Goal: Task Accomplishment & Management: Use online tool/utility

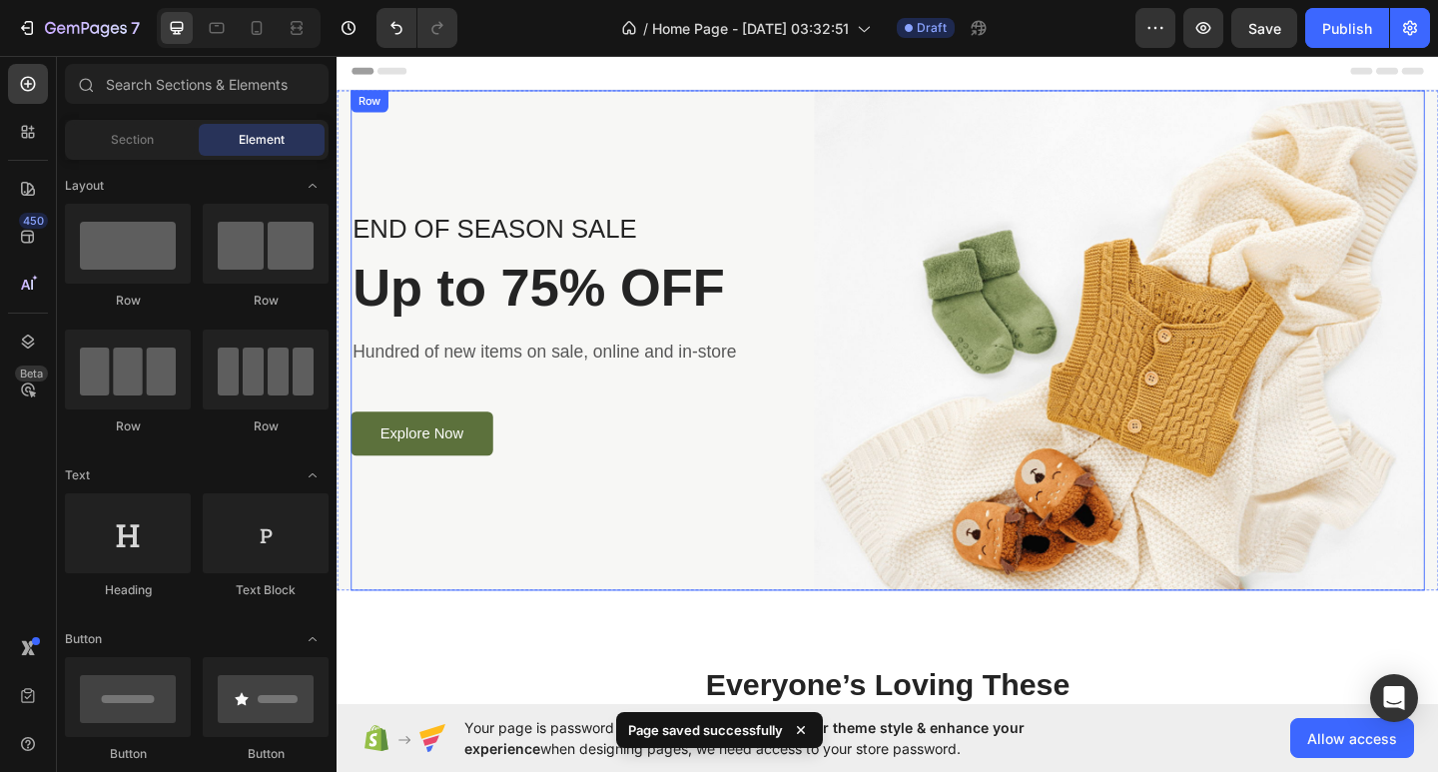
click at [701, 179] on div "END OF SEASON SALE Text block Up to 75% OFF Heading Hundred of new items on sal…" at bounding box center [589, 366] width 474 height 544
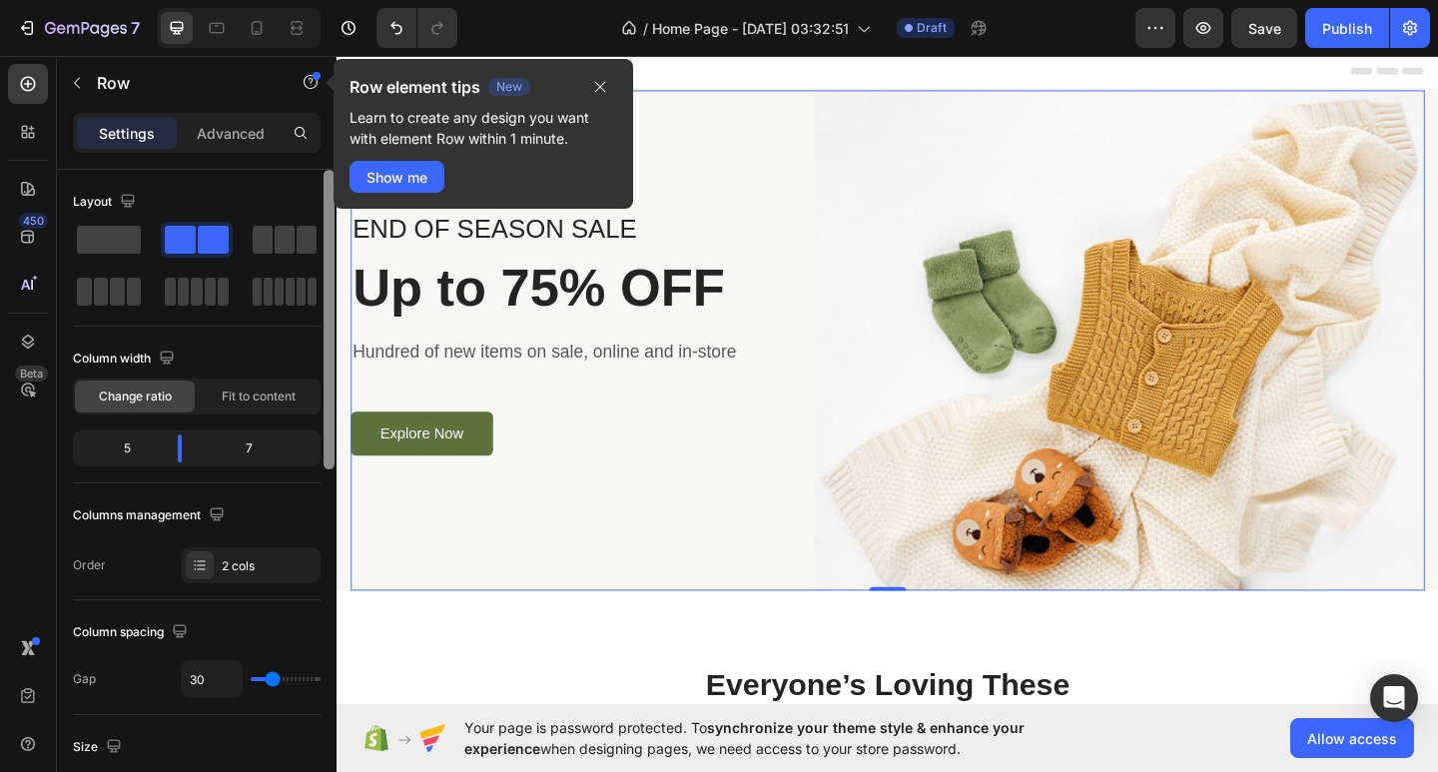
drag, startPoint x: 331, startPoint y: 241, endPoint x: 324, endPoint y: 184, distance: 57.3
click at [324, 184] on div at bounding box center [329, 320] width 11 height 300
click at [235, 140] on p "Advanced" at bounding box center [231, 133] width 68 height 21
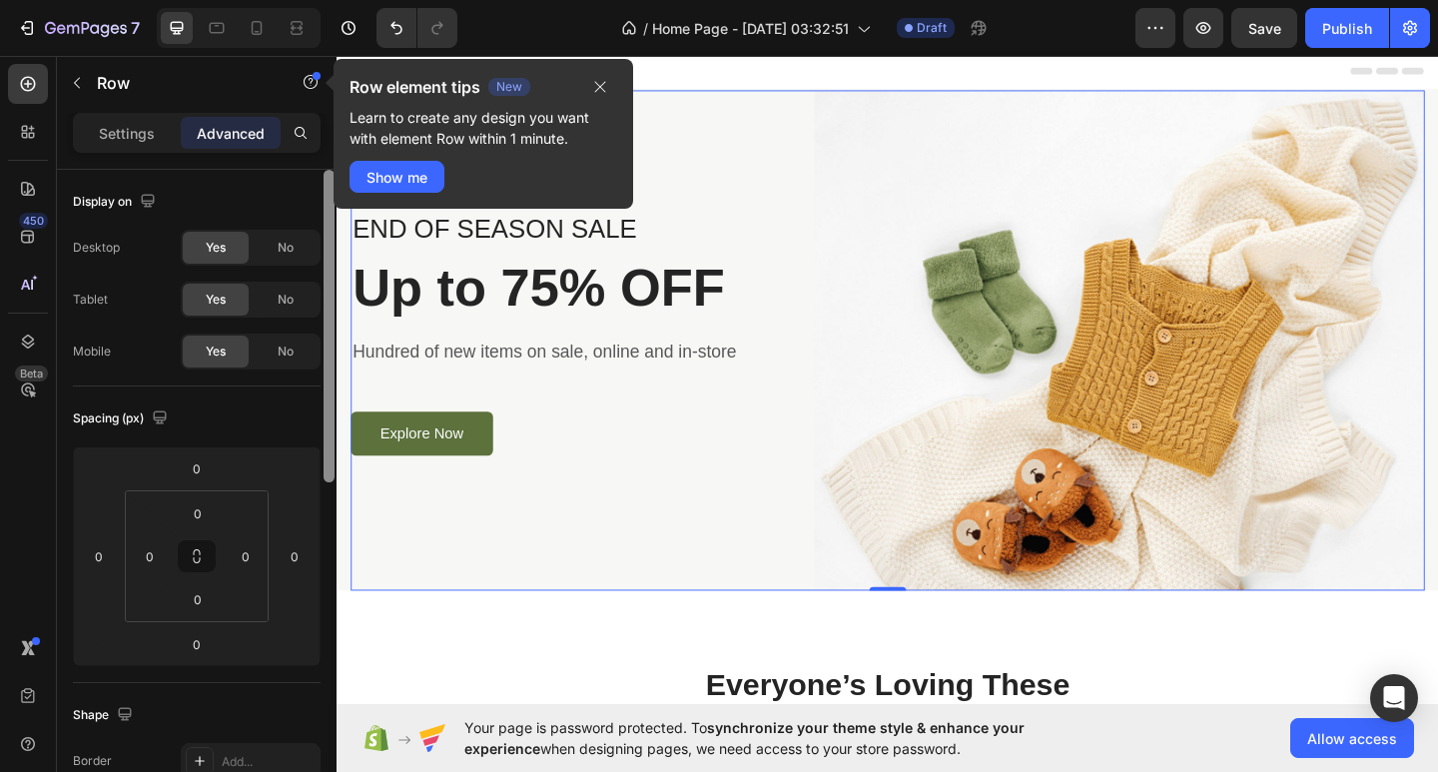
drag, startPoint x: 326, startPoint y: 289, endPoint x: 313, endPoint y: 151, distance: 138.4
click at [313, 151] on div "Settings Advanced Display on Desktop Yes No Tablet Yes No Mobile Yes No Spacing…" at bounding box center [197, 471] width 280 height 716
click at [151, 139] on p "Settings" at bounding box center [127, 133] width 56 height 21
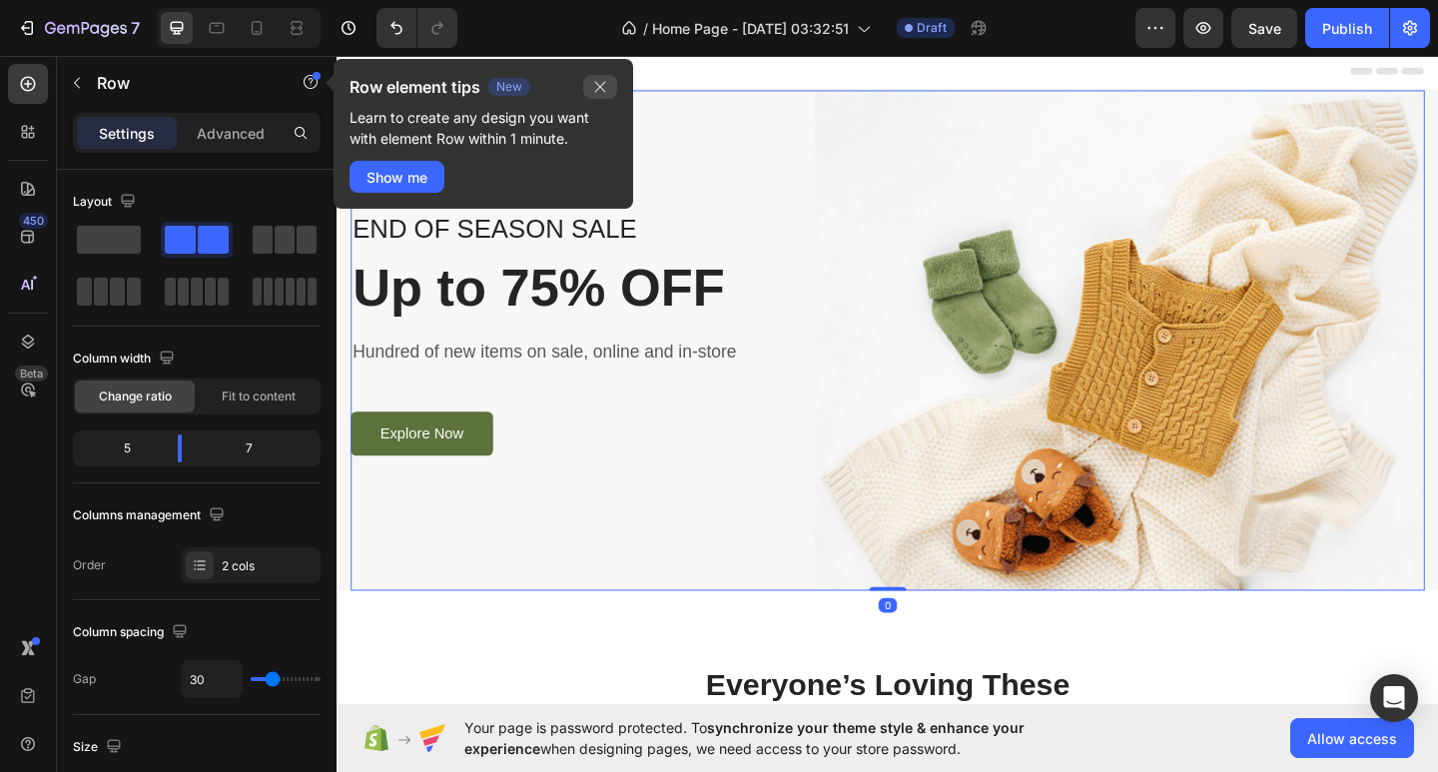
click at [594, 84] on icon "button" at bounding box center [600, 87] width 16 height 16
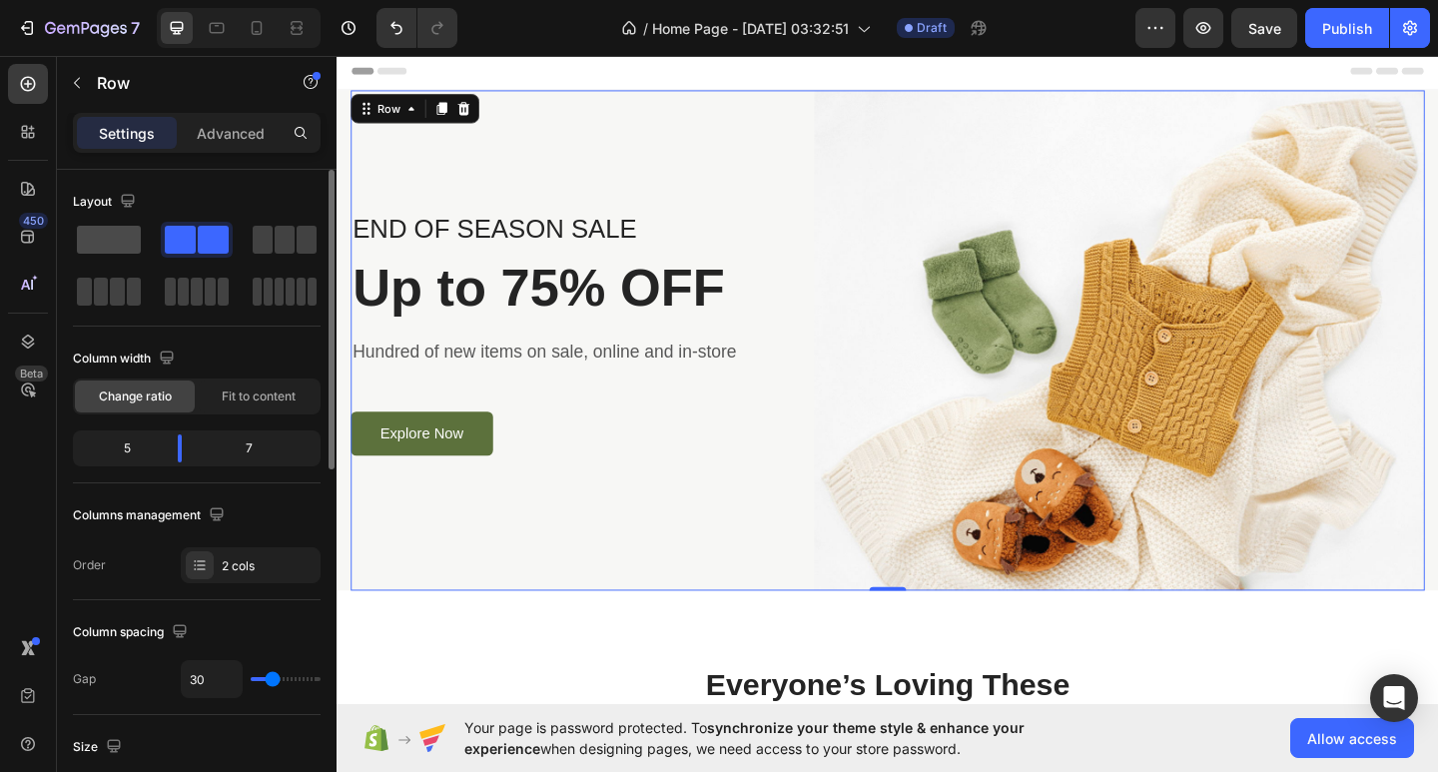
click at [129, 251] on span at bounding box center [109, 240] width 64 height 28
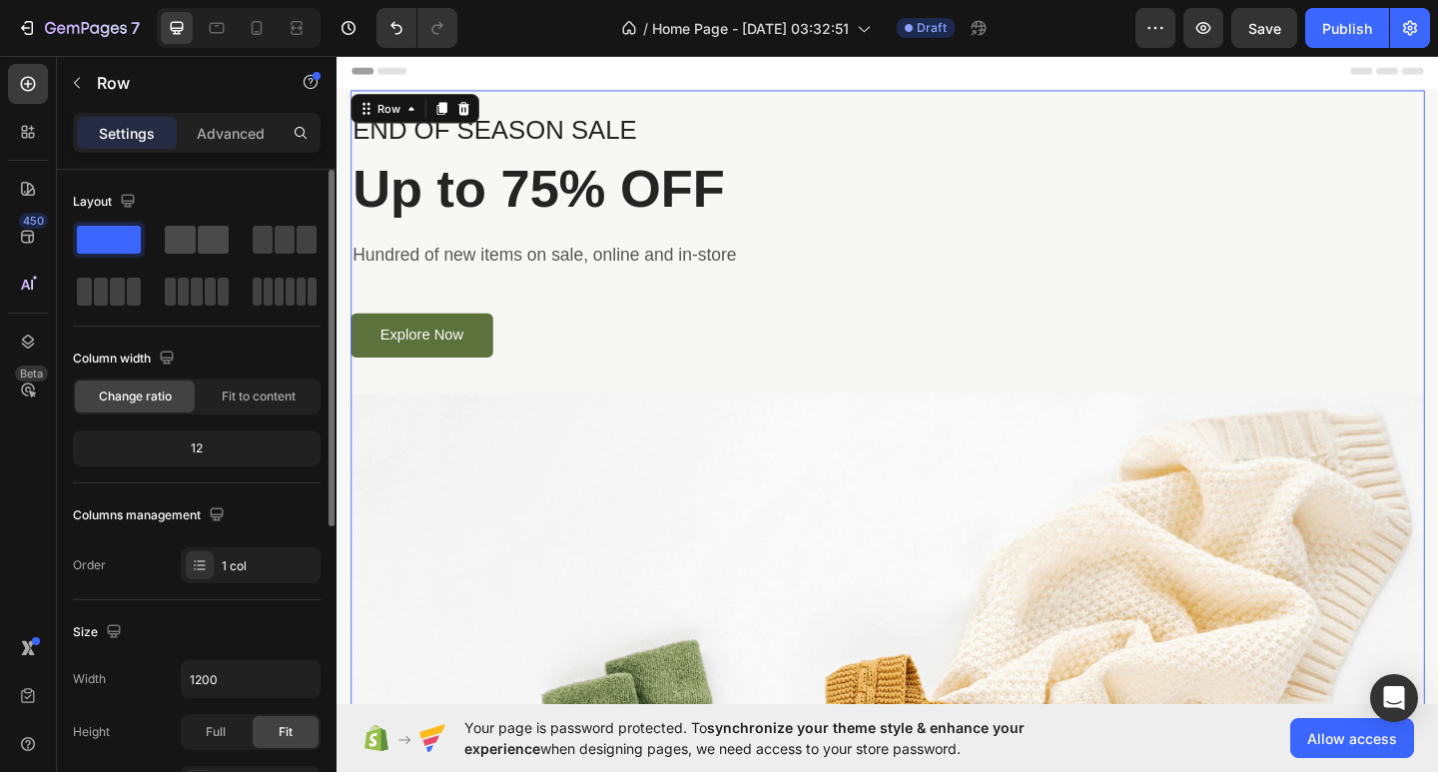
click at [176, 246] on span at bounding box center [180, 240] width 31 height 28
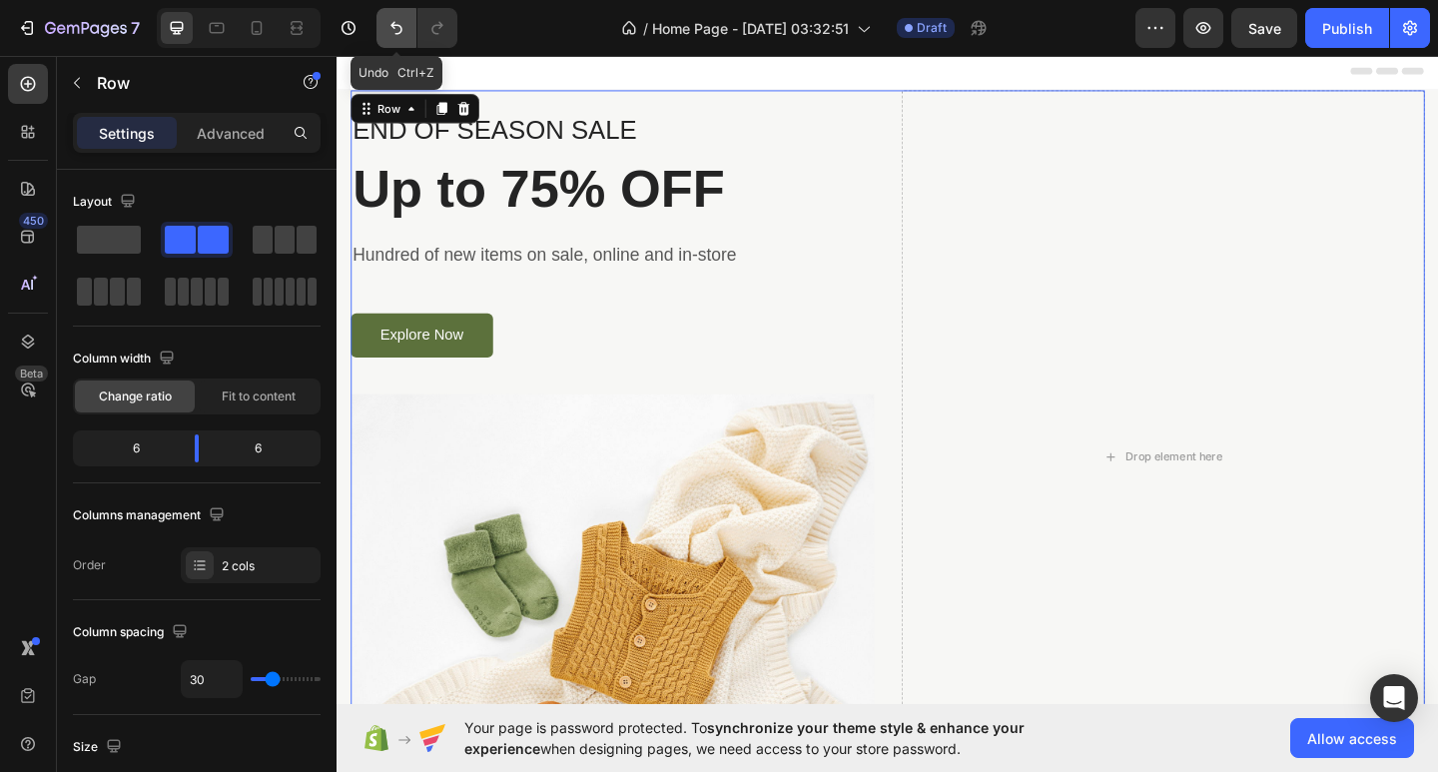
click at [404, 24] on icon "Undo/Redo" at bounding box center [396, 28] width 20 height 20
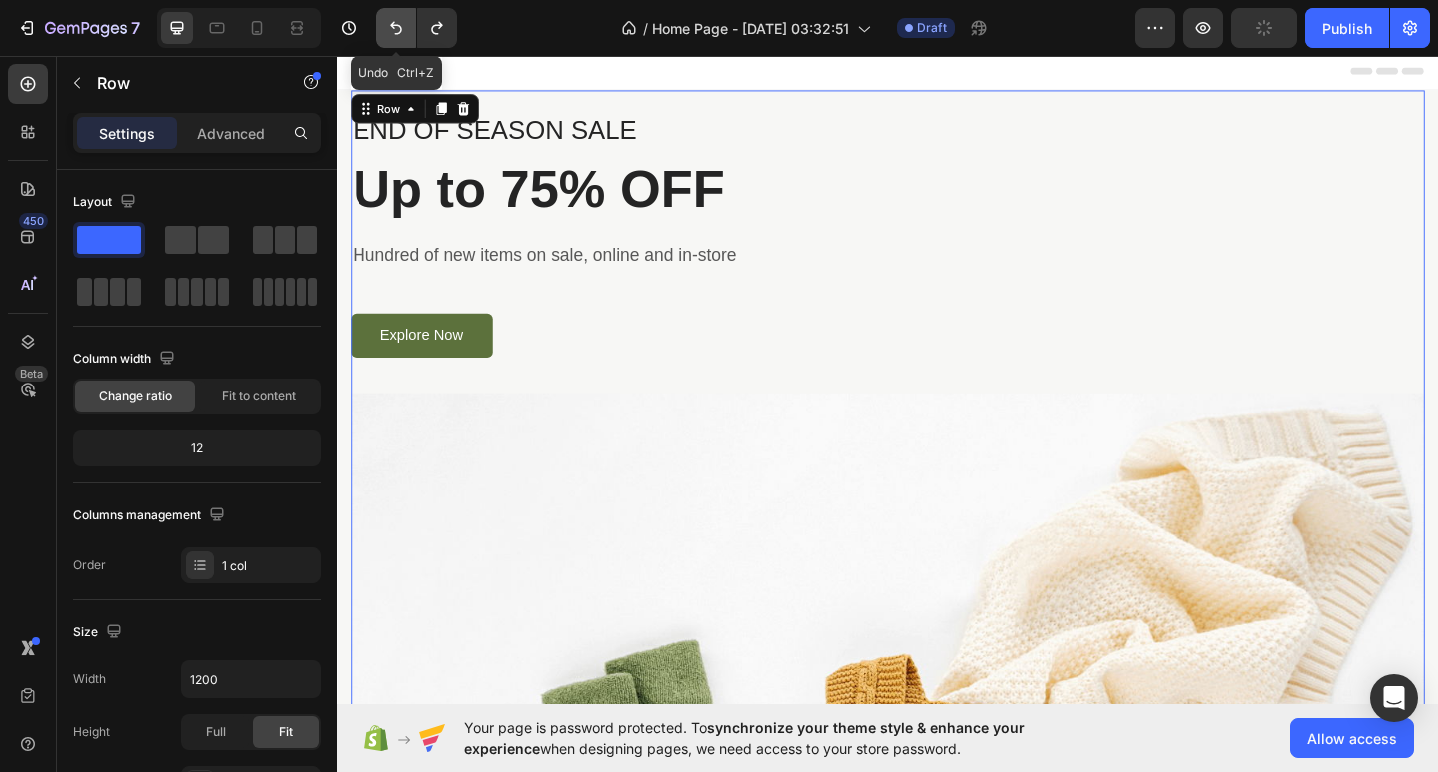
click at [404, 24] on icon "Undo/Redo" at bounding box center [396, 28] width 20 height 20
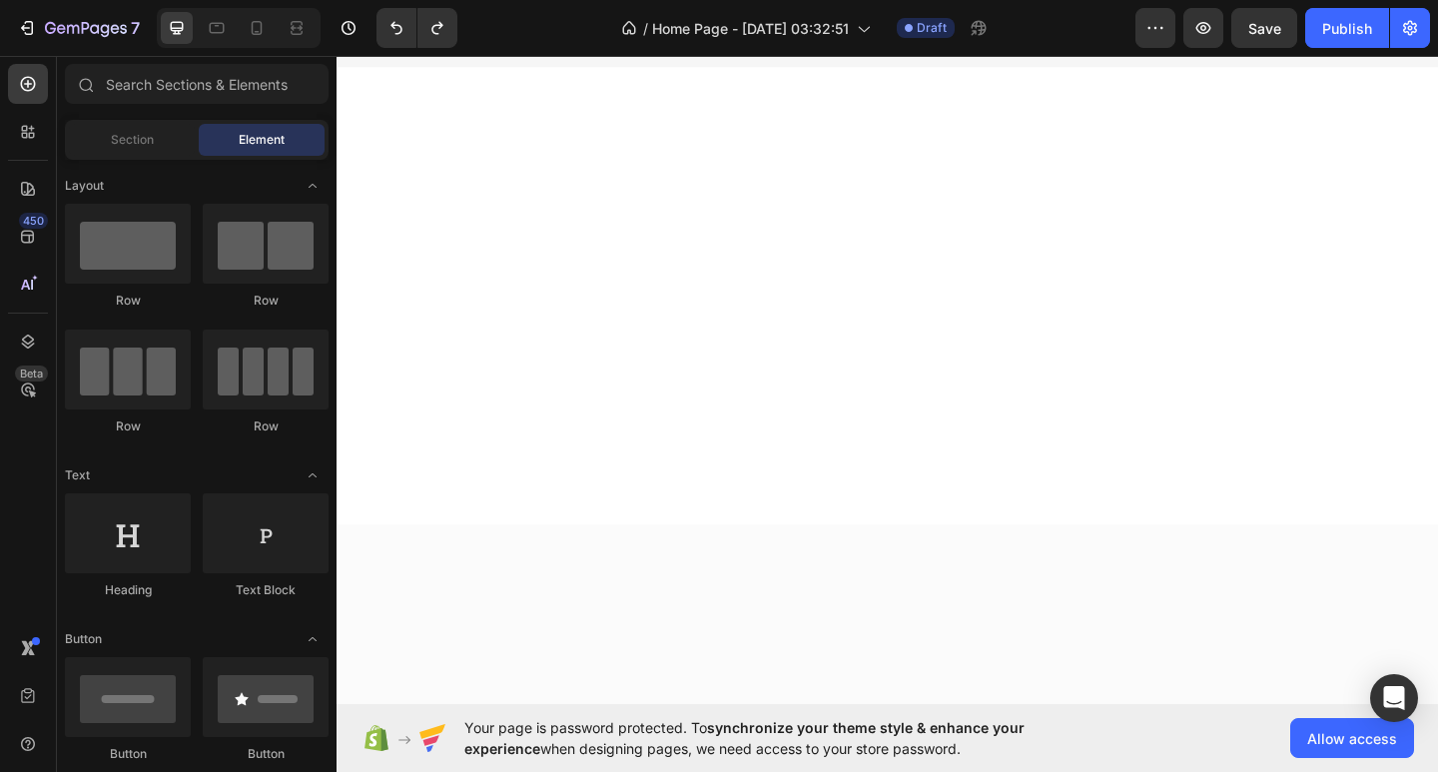
scroll to position [3733, 0]
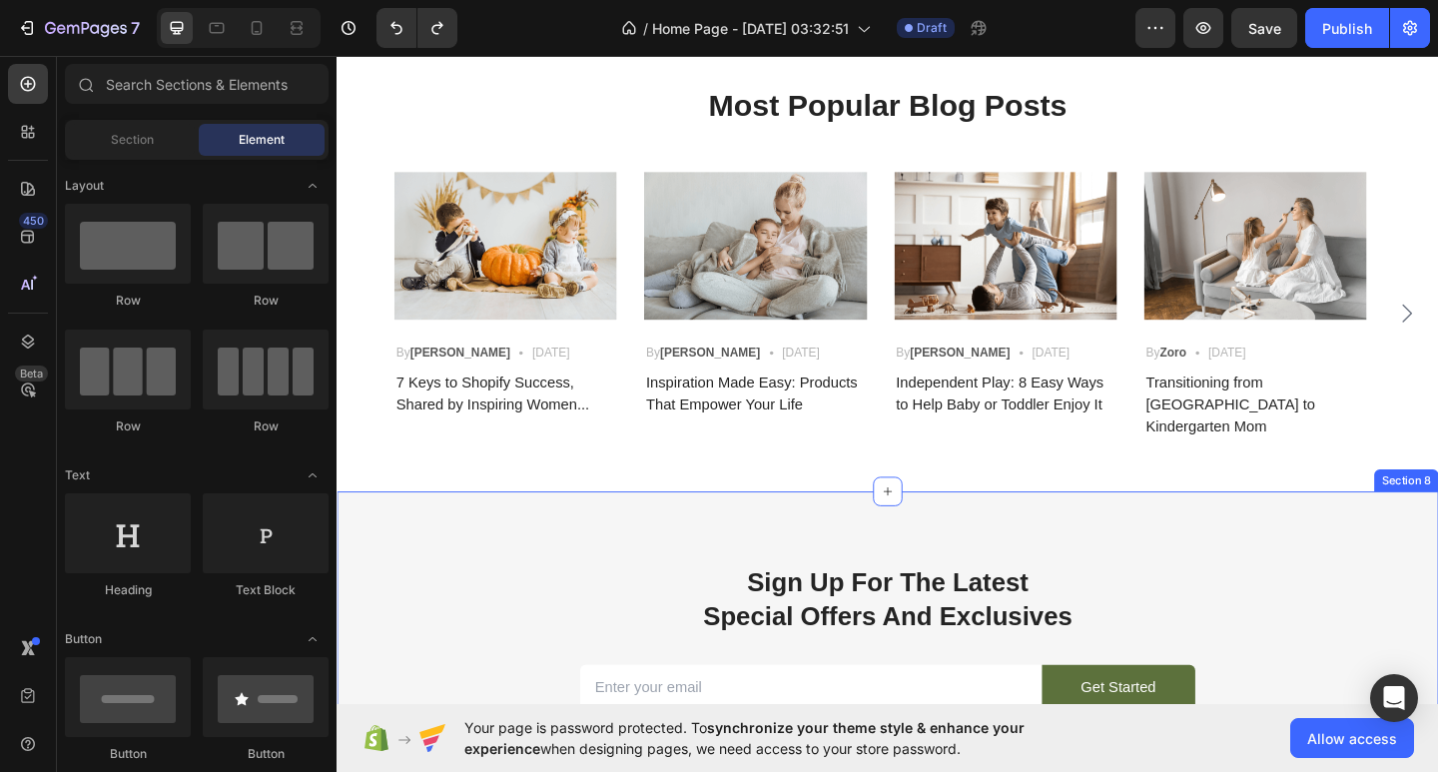
click at [1437, 604] on div "Sign Up For The Latest Special Offers And Exclusives Heading Email Field Get St…" at bounding box center [936, 710] width 1198 height 360
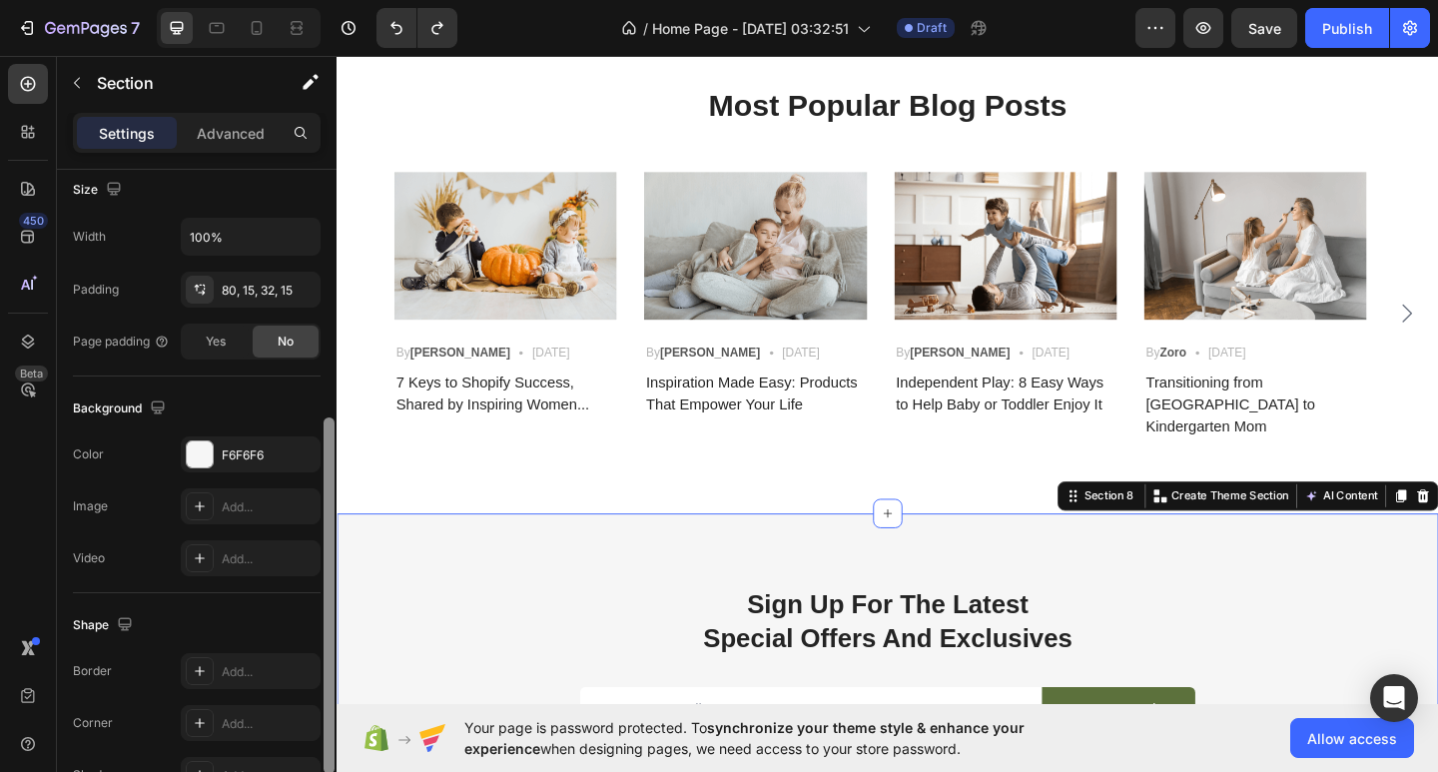
scroll to position [450, 0]
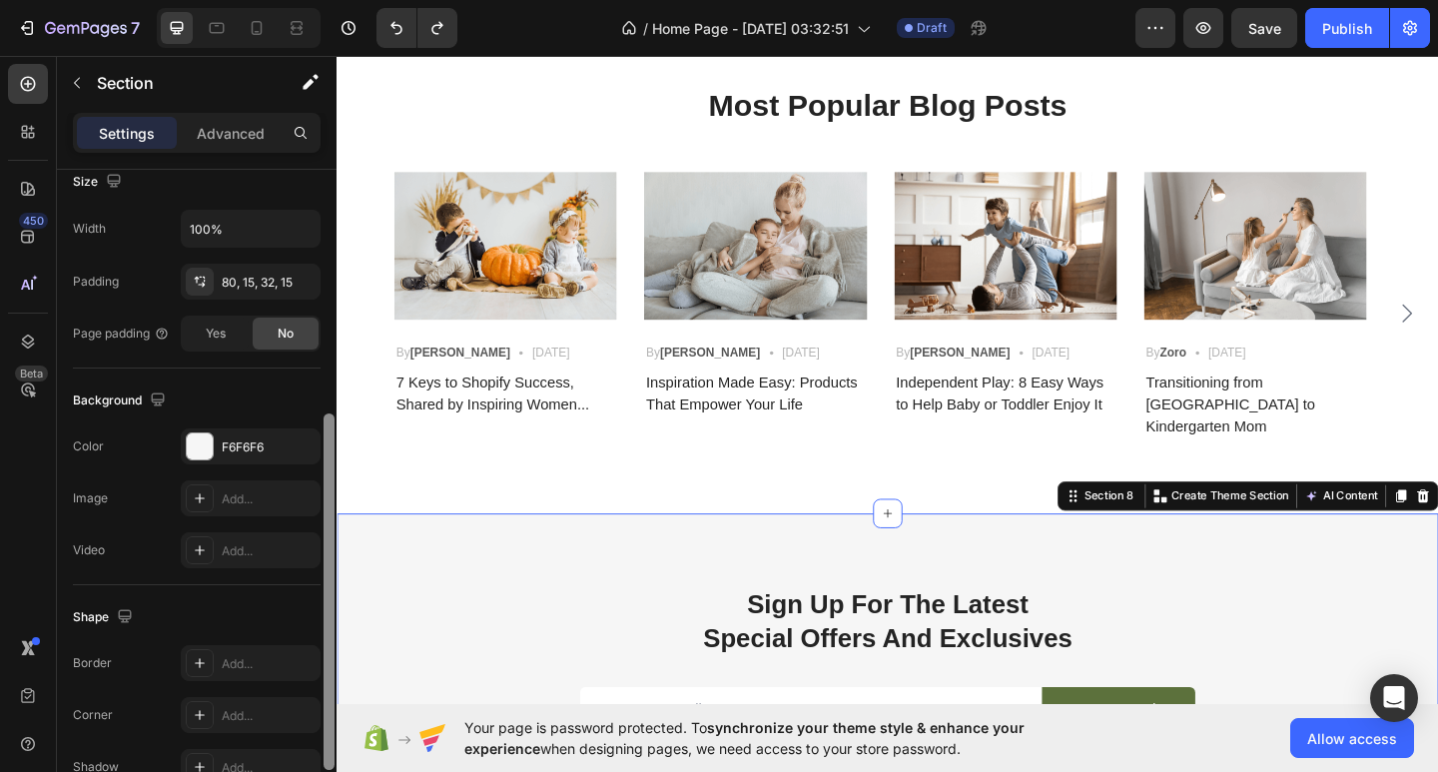
drag, startPoint x: 325, startPoint y: 423, endPoint x: 331, endPoint y: 667, distance: 243.7
click at [331, 667] on div at bounding box center [329, 591] width 11 height 357
click at [197, 434] on div at bounding box center [200, 446] width 26 height 26
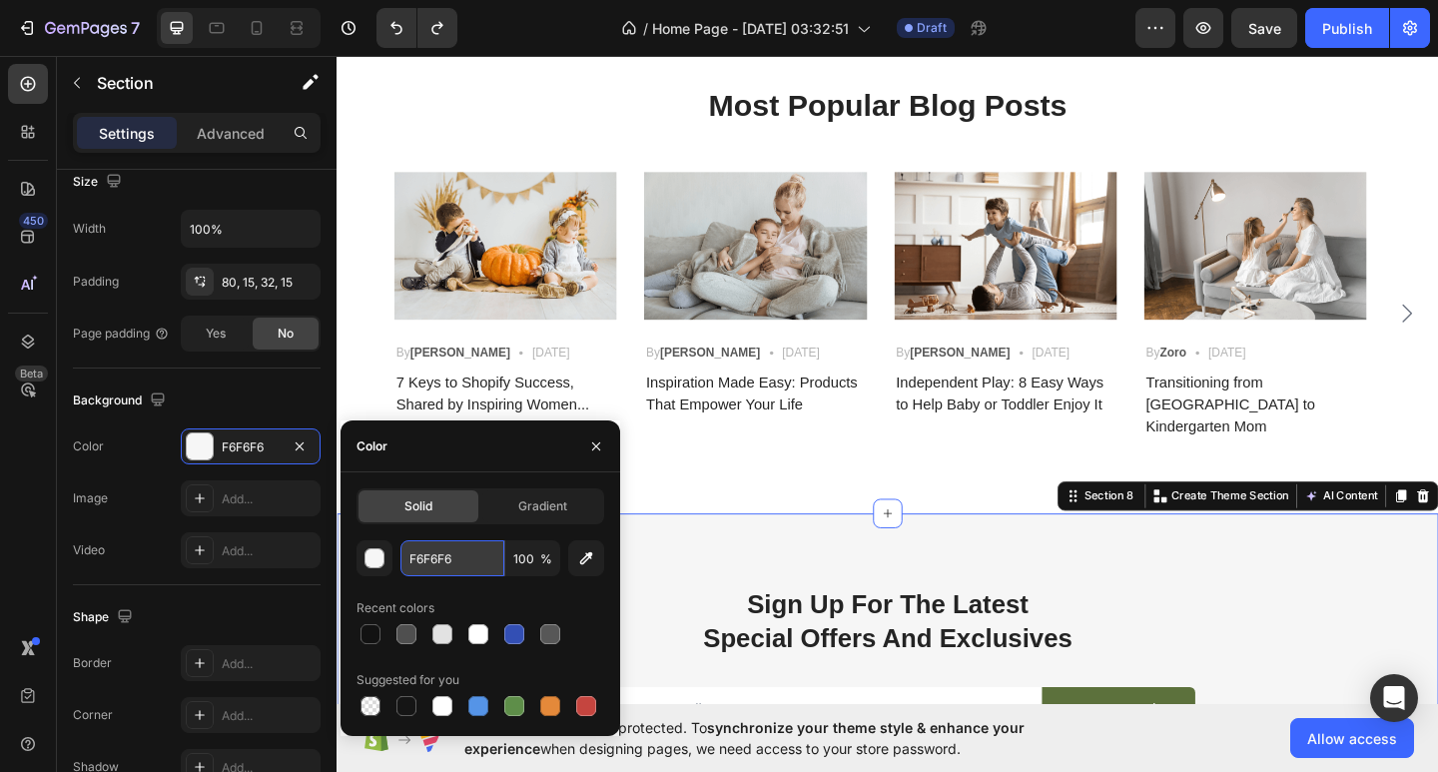
click at [465, 557] on input "F6F6F6" at bounding box center [452, 558] width 104 height 36
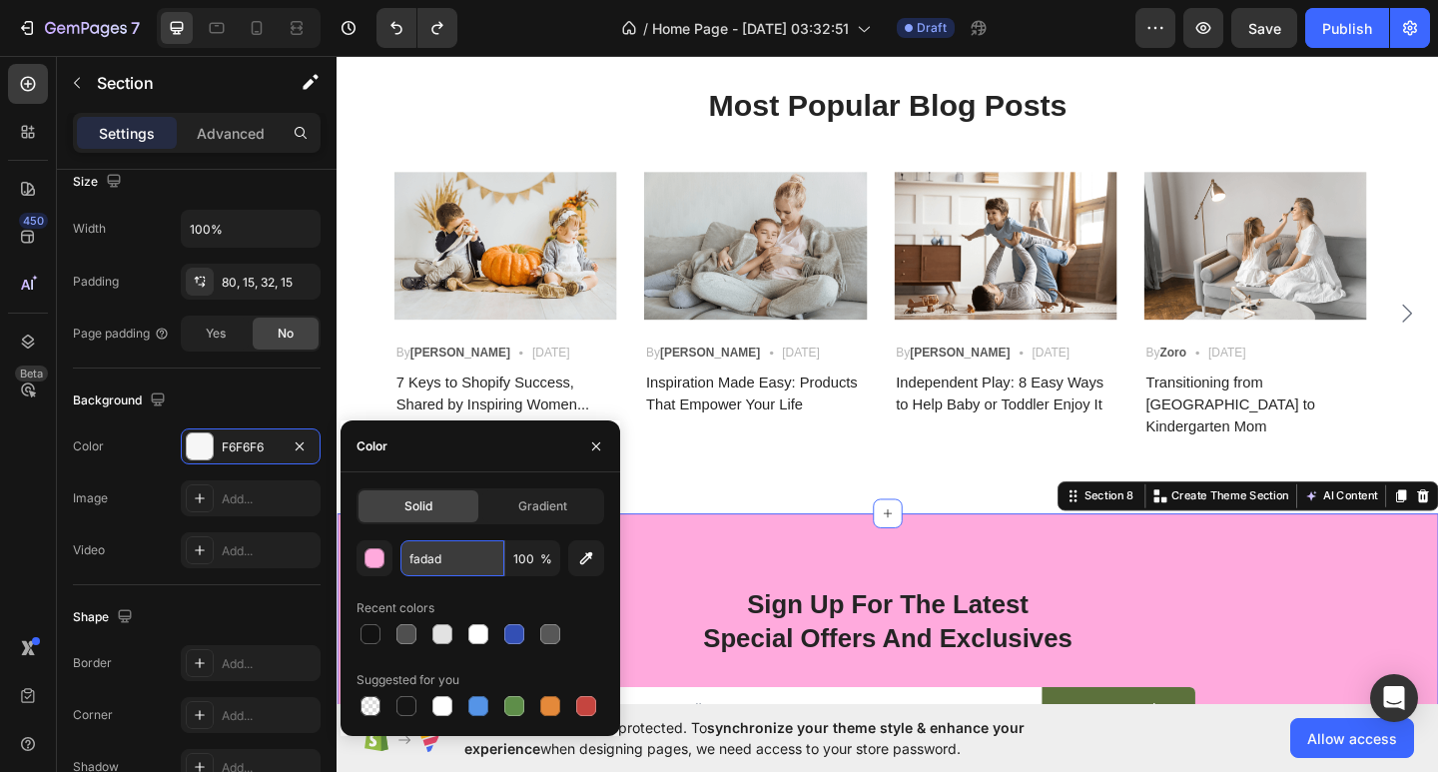
type input "fadadd"
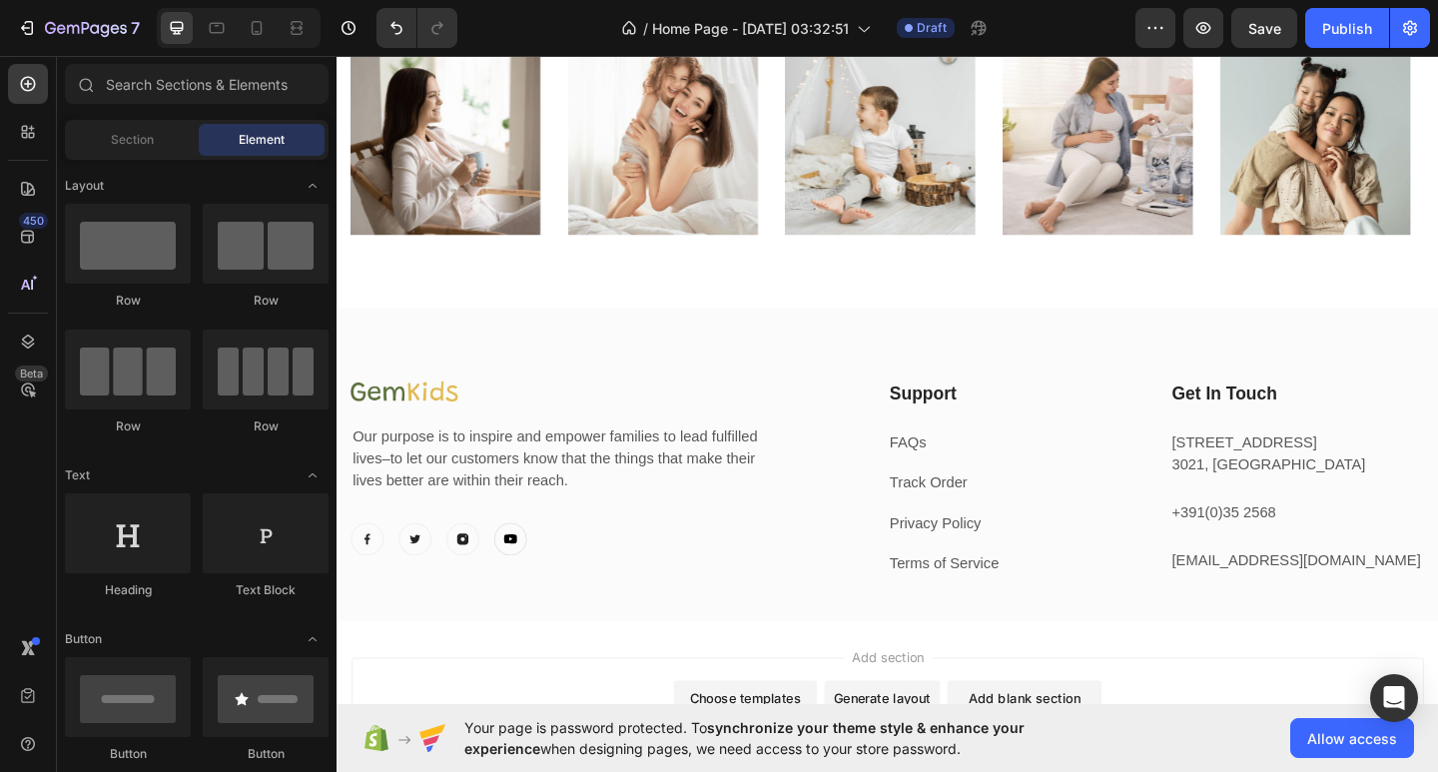
scroll to position [4799, 0]
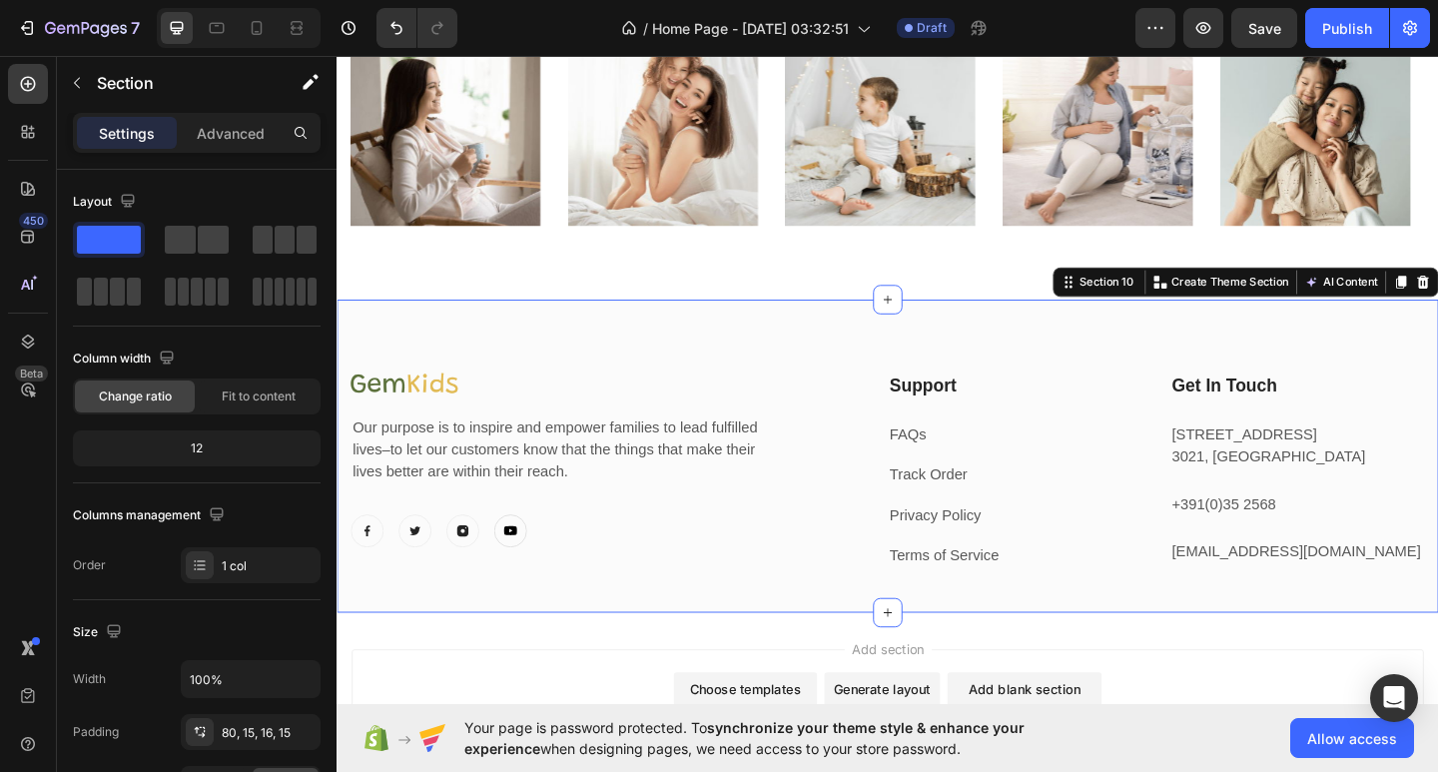
click at [1437, 345] on div "Image Our purpose is to inspire and empower families to lead fulfilled lives–to…" at bounding box center [936, 492] width 1198 height 341
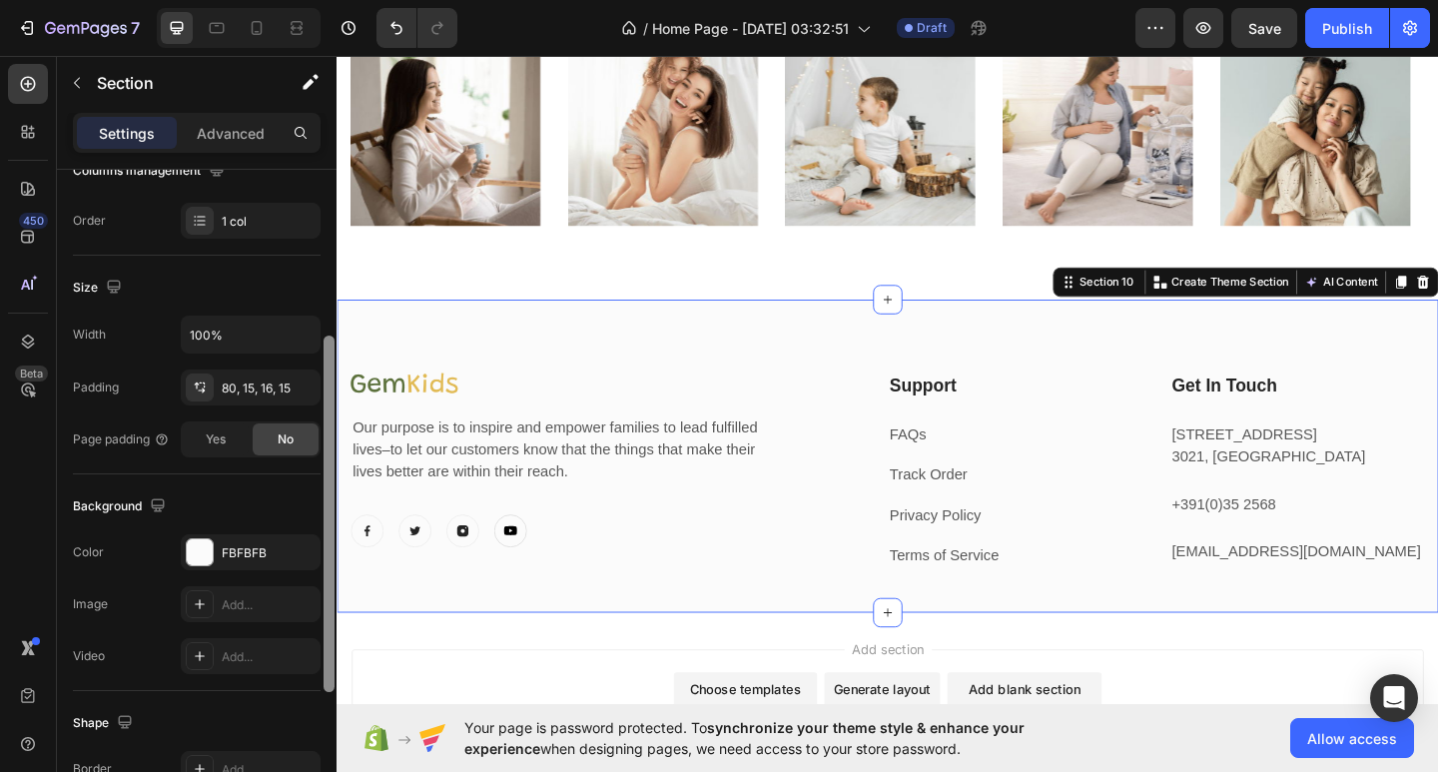
scroll to position [347, 0]
drag, startPoint x: 327, startPoint y: 450, endPoint x: 336, endPoint y: 638, distance: 188.0
click at [336, 638] on div at bounding box center [329, 484] width 15 height 659
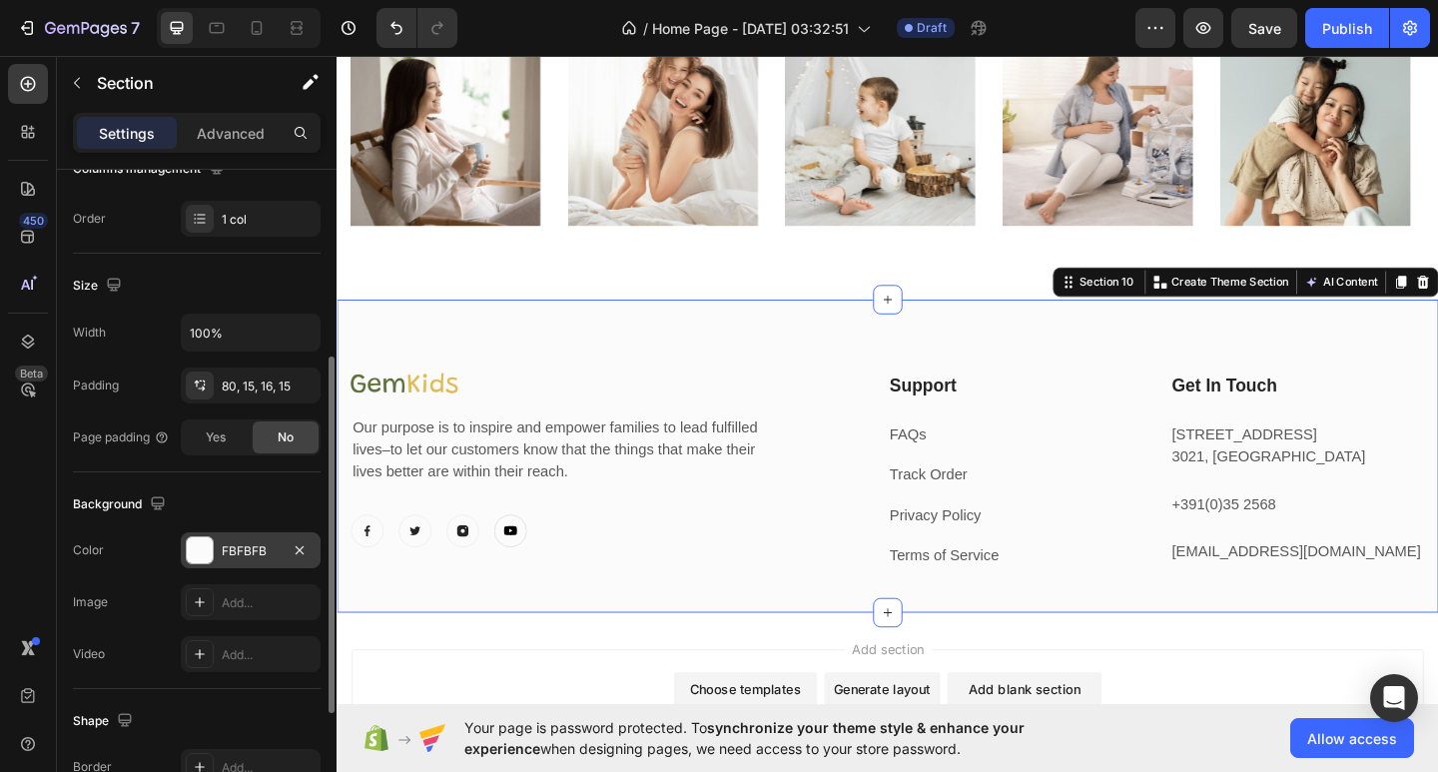
click at [286, 550] on div "FBFBFB" at bounding box center [251, 550] width 140 height 36
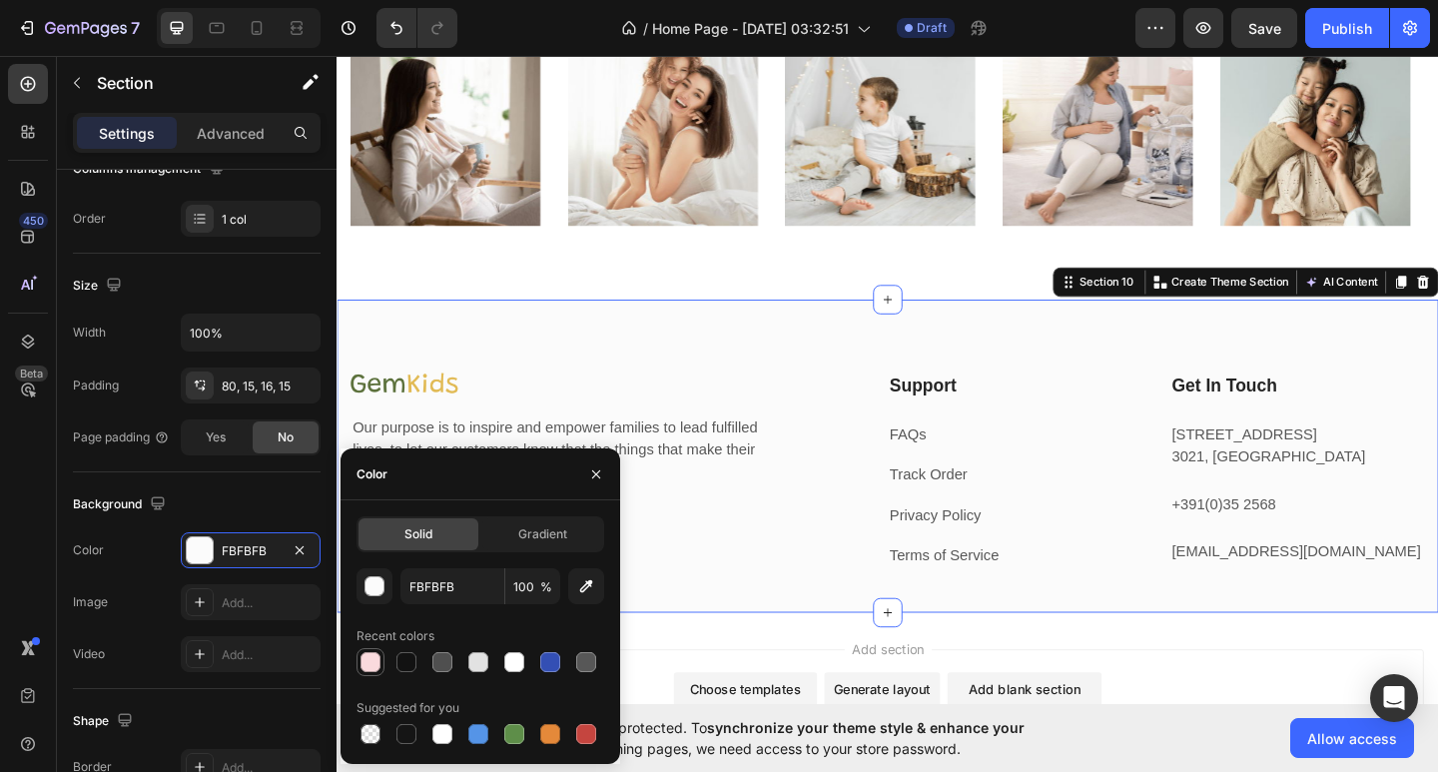
click at [371, 660] on div at bounding box center [370, 662] width 20 height 20
type input "FADADD"
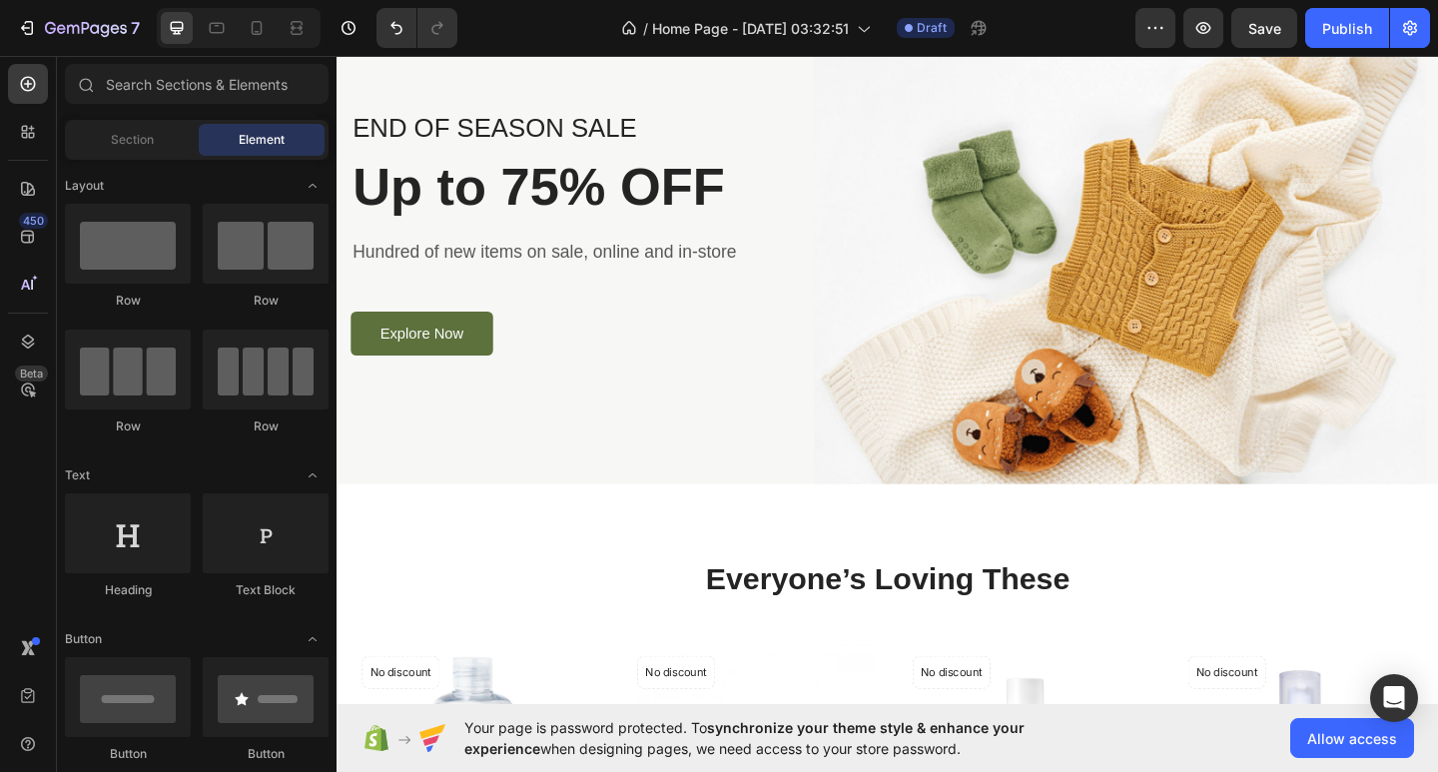
scroll to position [0, 0]
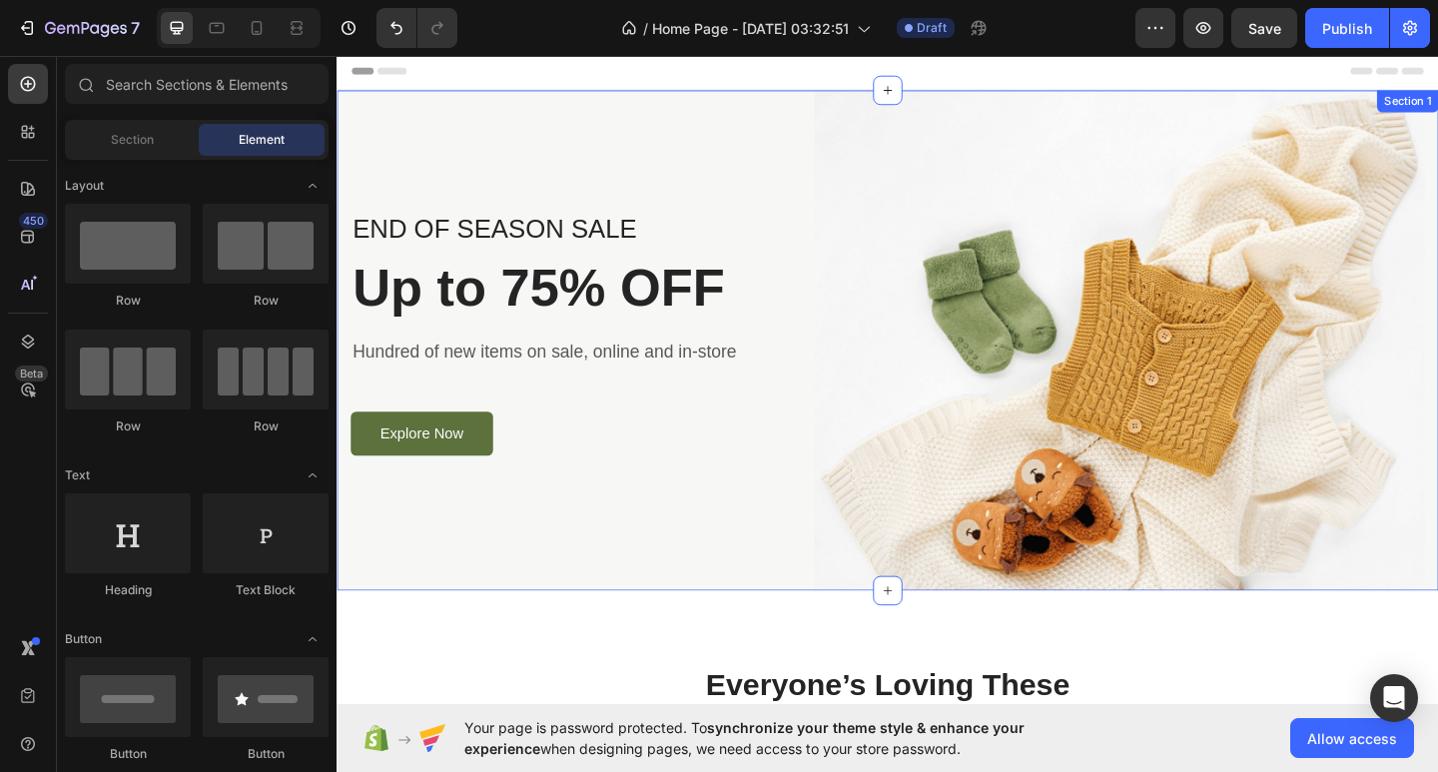
click at [1437, 133] on div "END OF SEASON SALE Text block Up to 75% OFF Heading Hundred of new items on sal…" at bounding box center [936, 366] width 1198 height 544
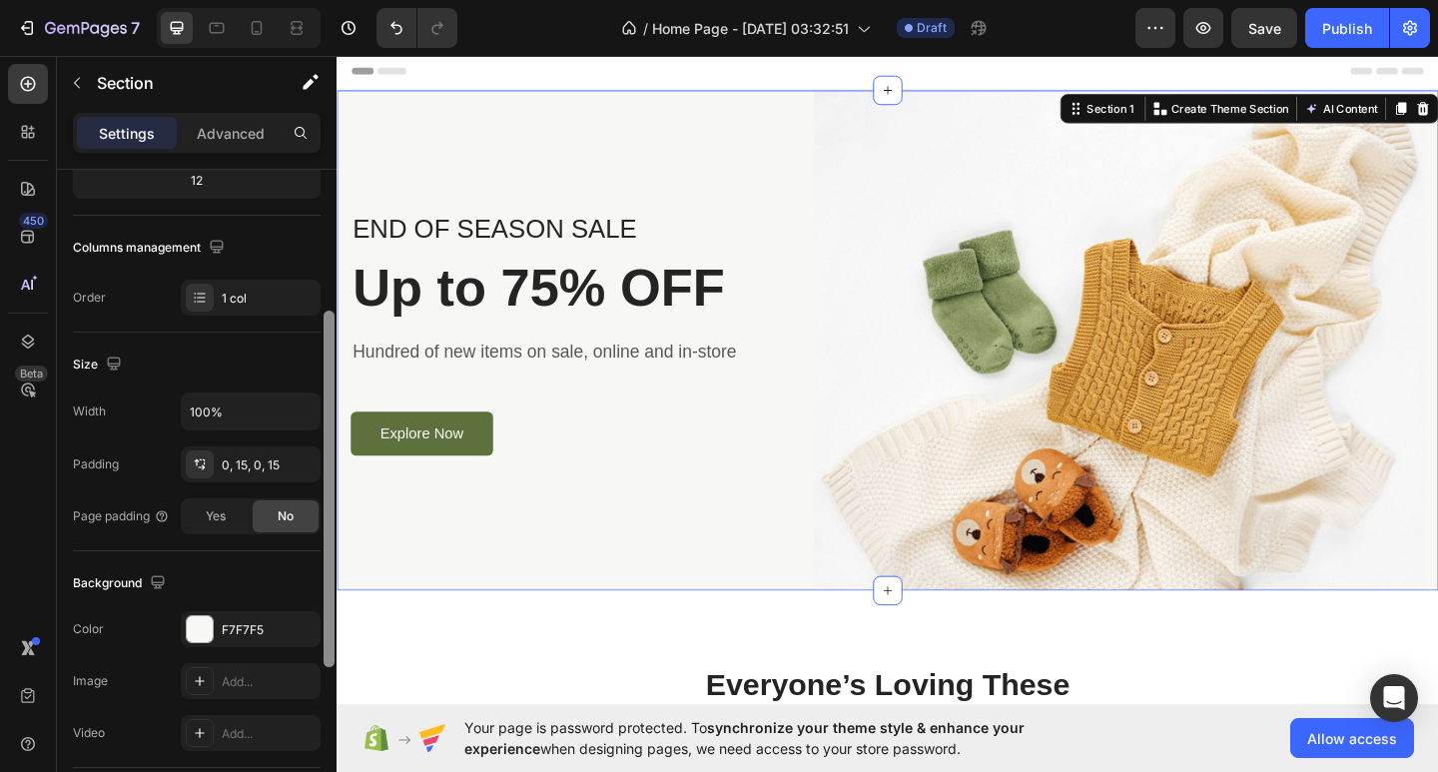
scroll to position [273, 0]
drag, startPoint x: 330, startPoint y: 420, endPoint x: 327, endPoint y: 568, distance: 147.8
click at [327, 568] on div at bounding box center [329, 484] width 11 height 357
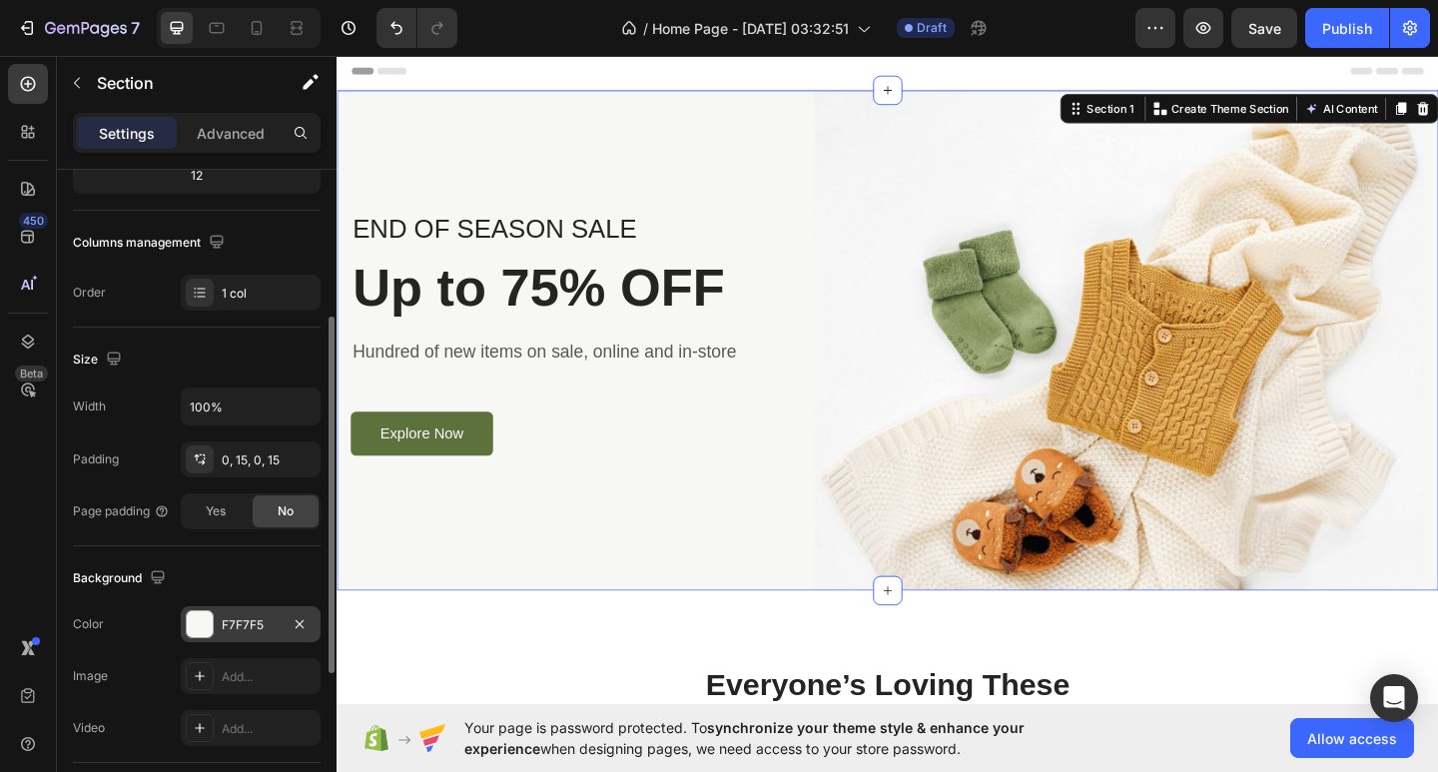
click at [269, 616] on div "F7F7F5" at bounding box center [251, 625] width 58 height 18
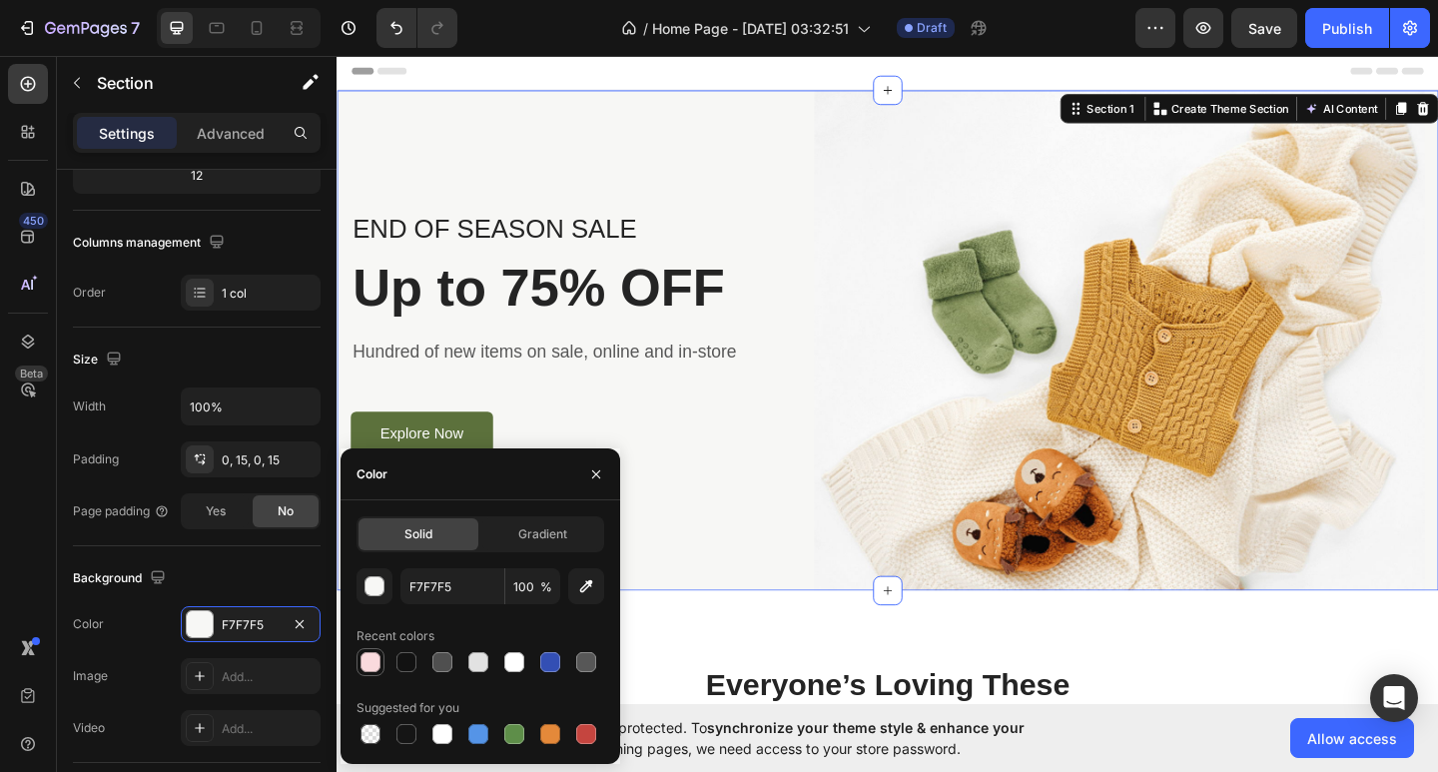
click at [368, 653] on div at bounding box center [370, 662] width 20 height 20
type input "FADADD"
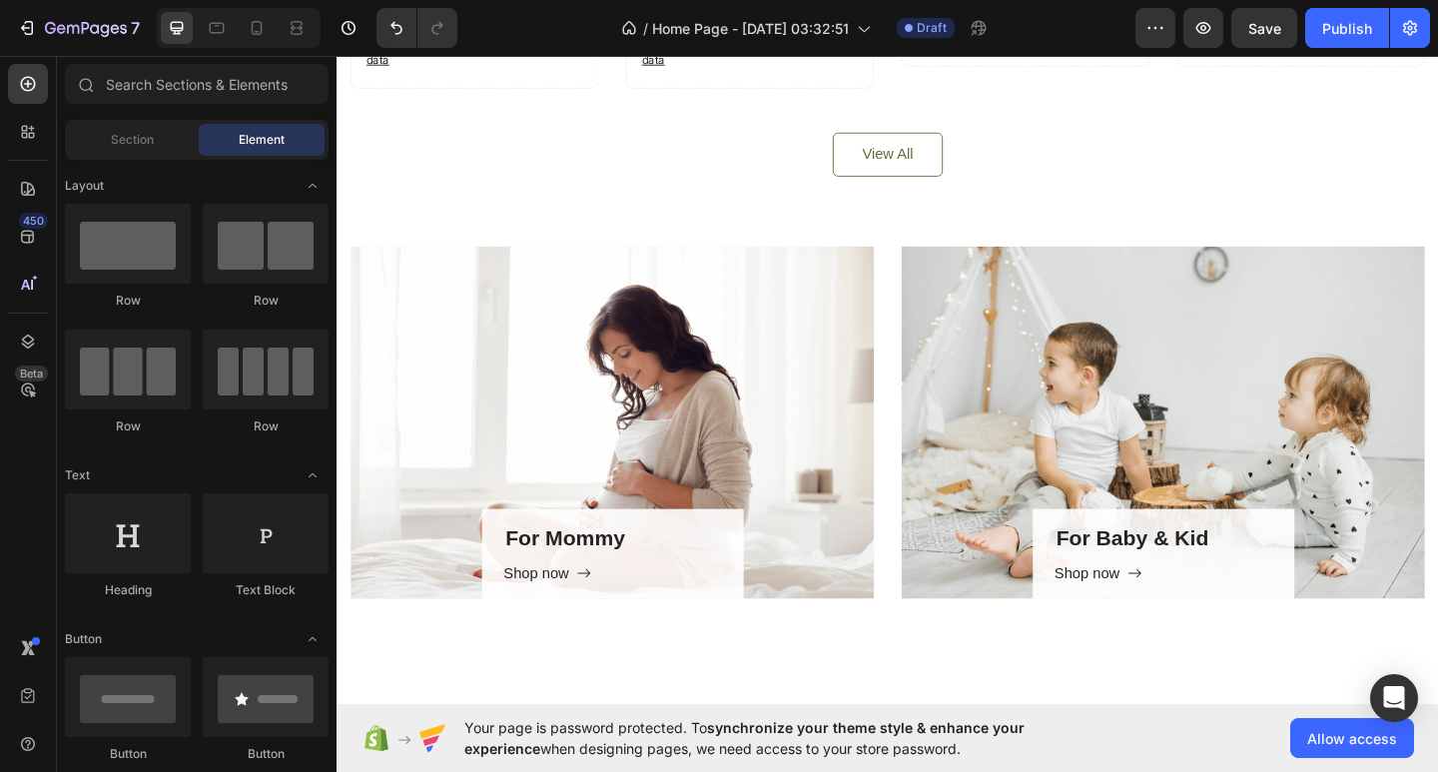
scroll to position [796, 0]
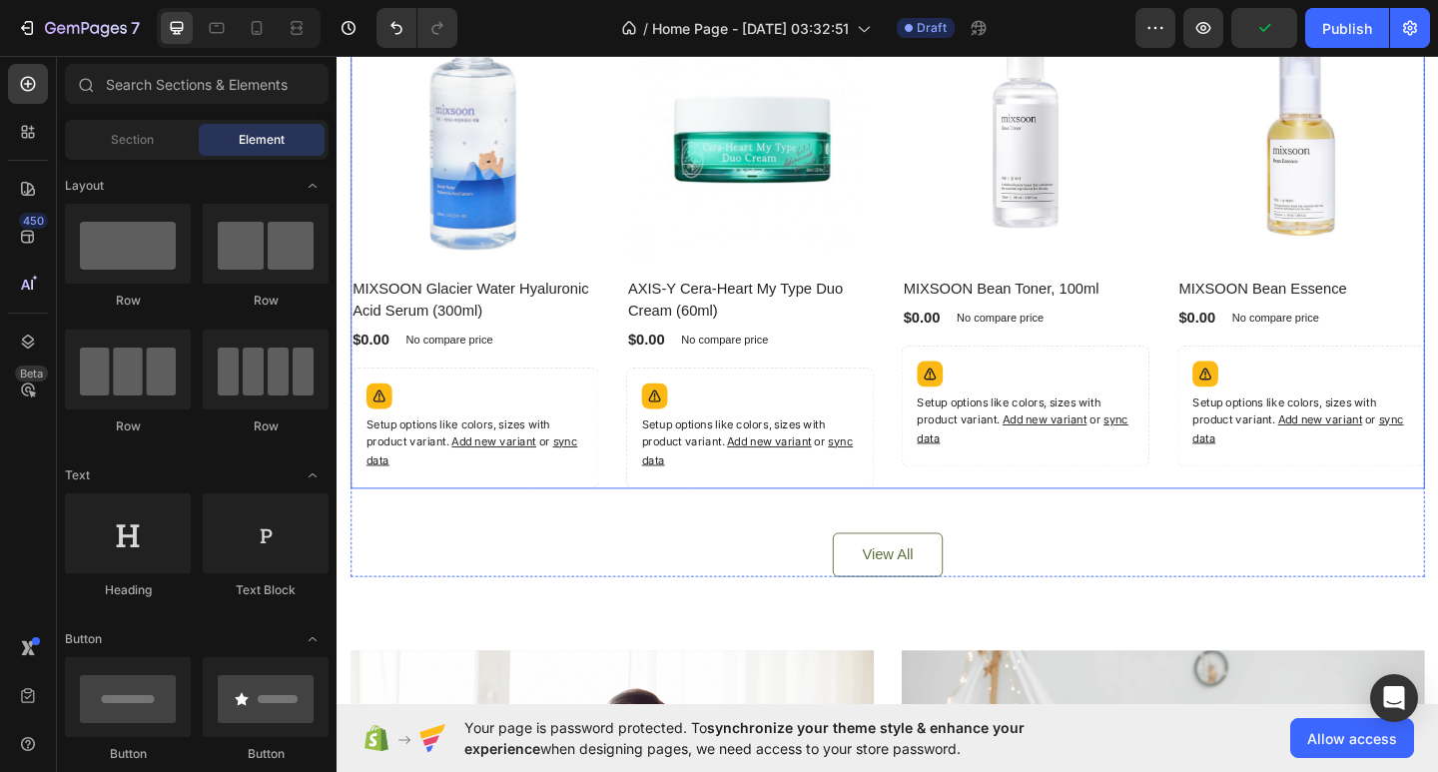
click at [1356, 509] on div "Product Images No discount Not be displayed when published Product Badge Row MI…" at bounding box center [1385, 268] width 270 height 517
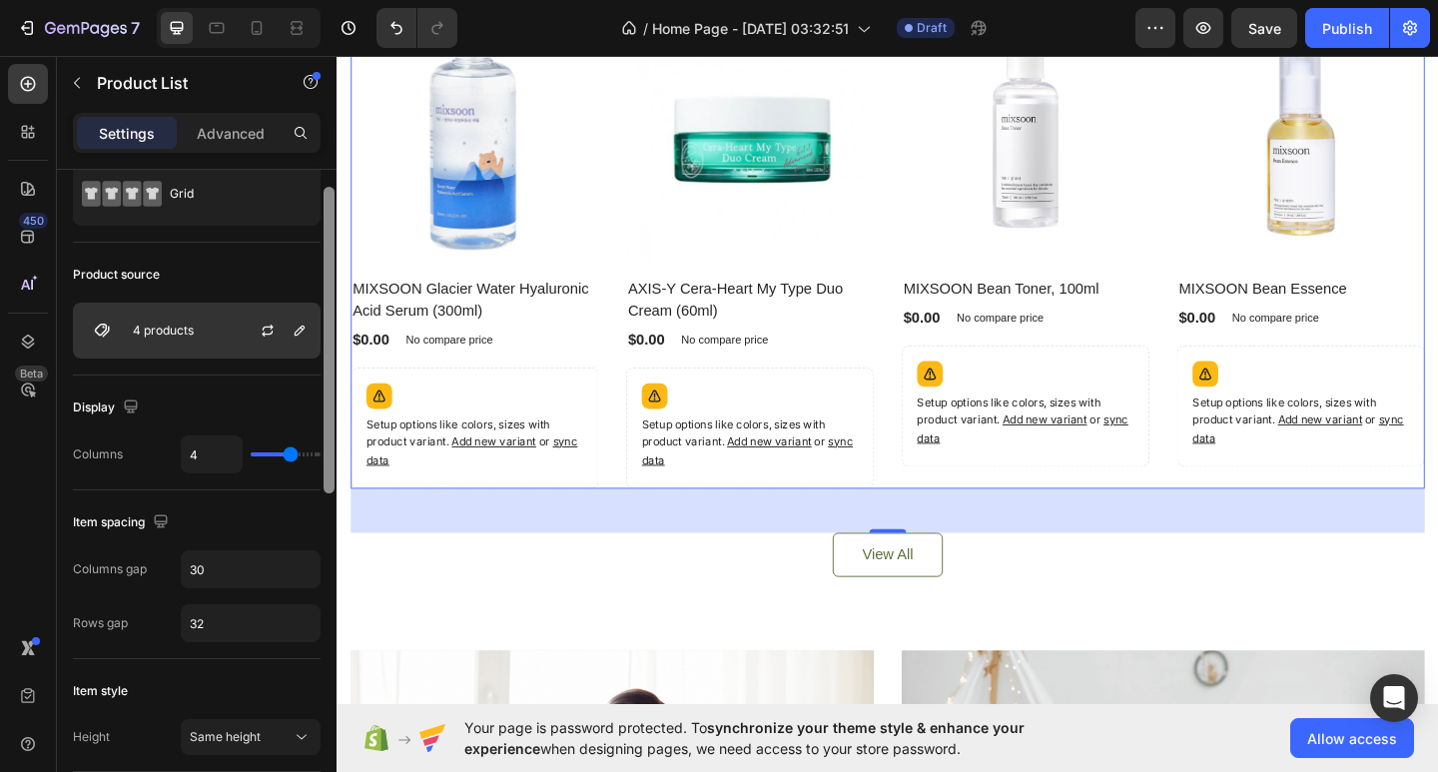
scroll to position [0, 0]
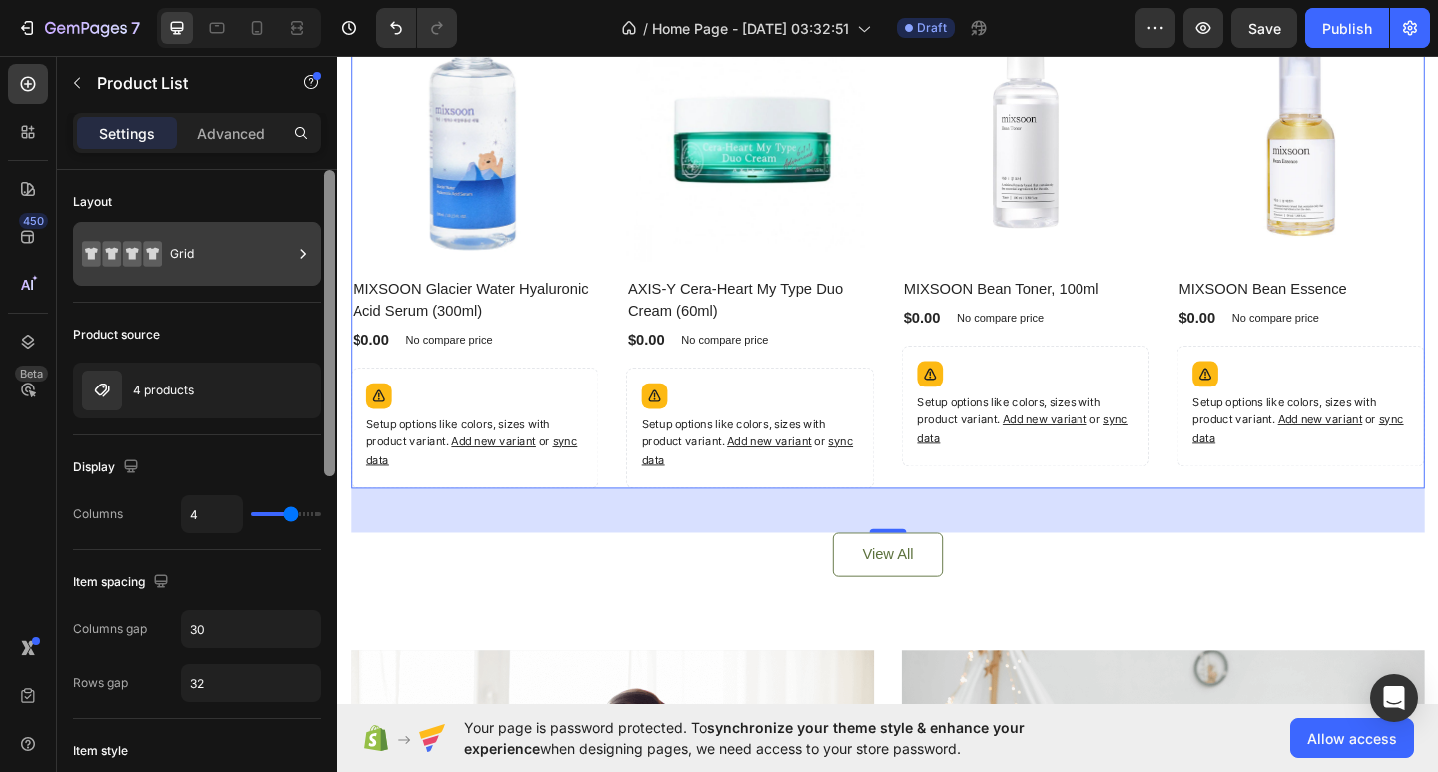
drag, startPoint x: 330, startPoint y: 381, endPoint x: 319, endPoint y: 259, distance: 123.3
click at [319, 259] on div "Layout Grid Product source 4 products Display Columns 4 Item spacing Columns ga…" at bounding box center [197, 499] width 280 height 659
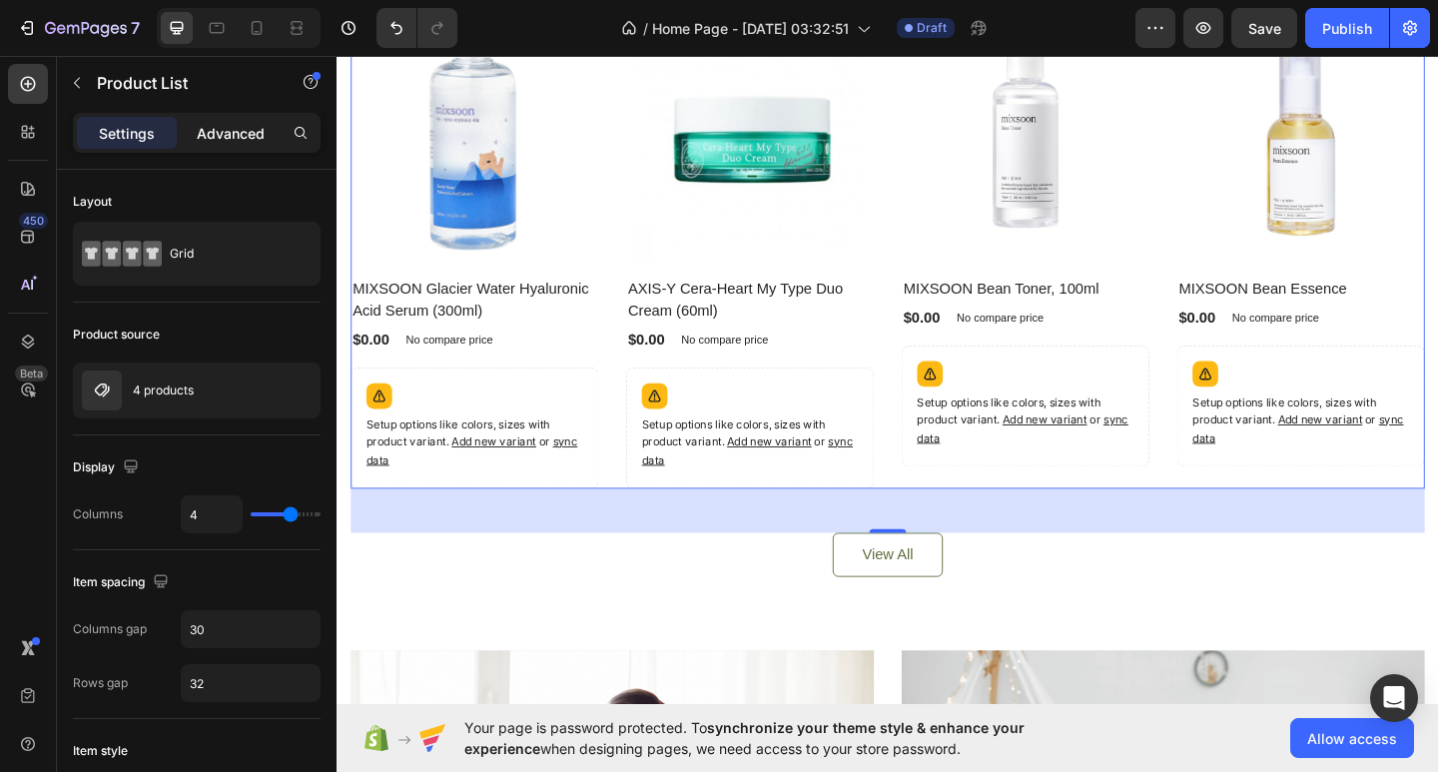
click at [230, 132] on p "Advanced" at bounding box center [231, 133] width 68 height 21
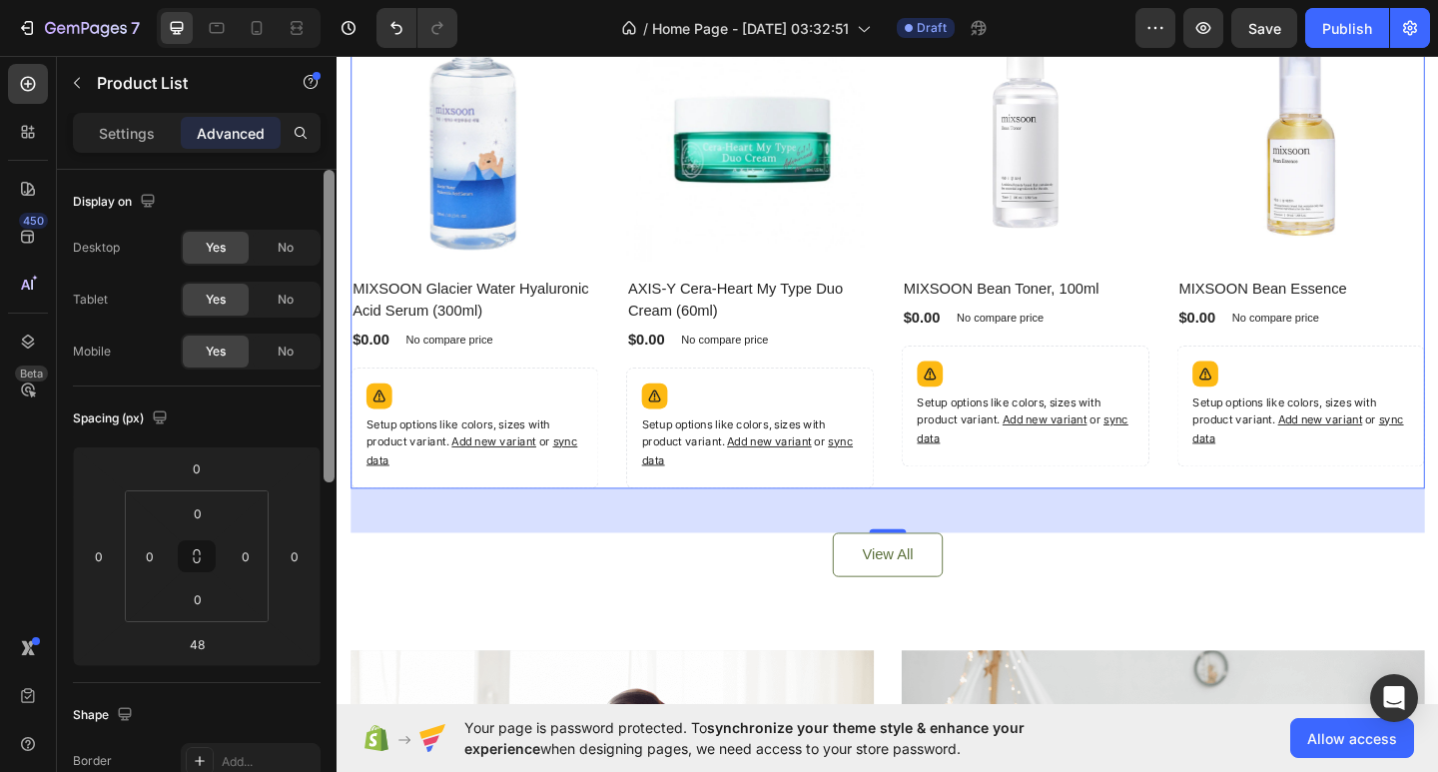
drag, startPoint x: 329, startPoint y: 316, endPoint x: 302, endPoint y: 194, distance: 124.8
click at [302, 194] on div "Display on Desktop Yes No Tablet Yes No Mobile Yes No Spacing (px) 0 0 48 0 0 0…" at bounding box center [197, 499] width 280 height 659
click at [146, 137] on p "Settings" at bounding box center [127, 133] width 56 height 21
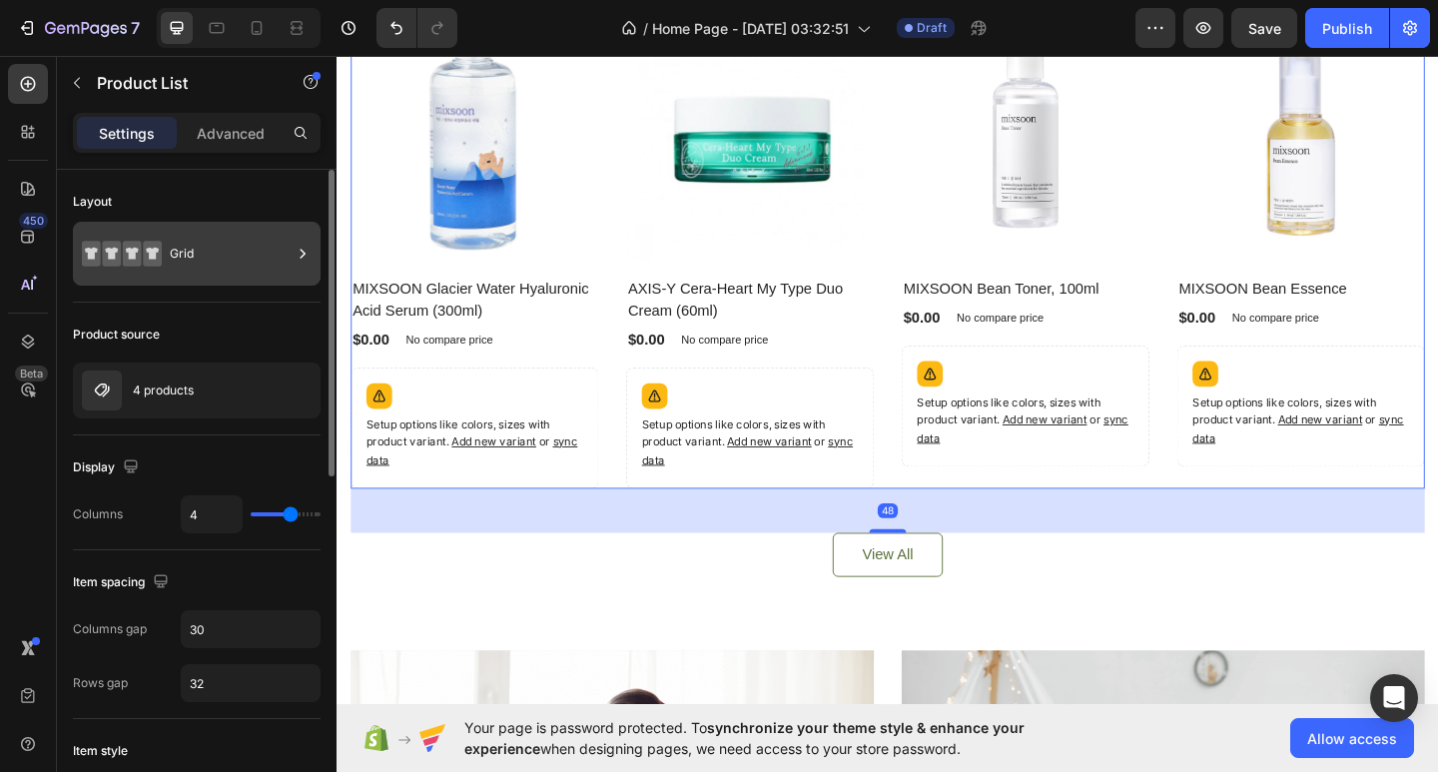
click at [225, 260] on div "Grid" at bounding box center [231, 254] width 122 height 46
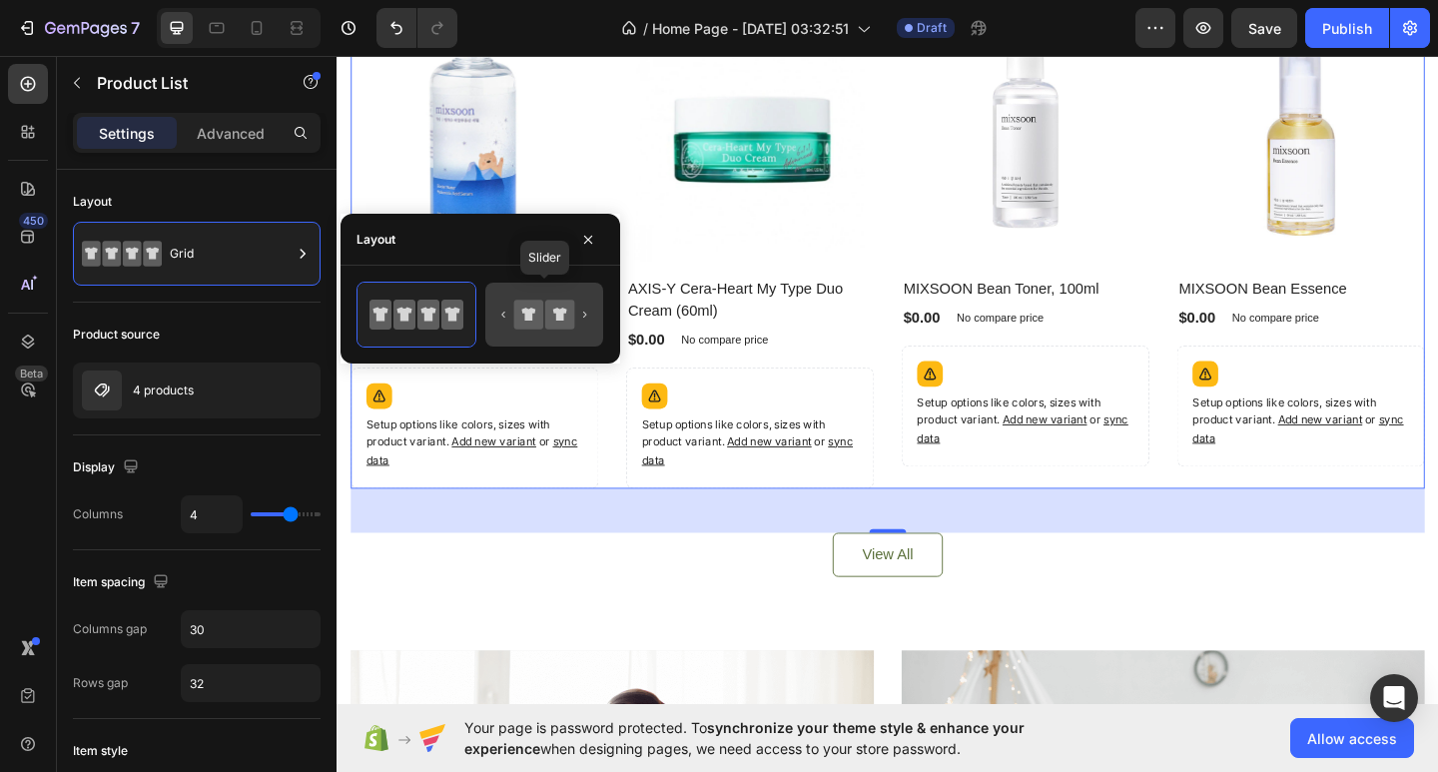
click at [550, 308] on icon at bounding box center [559, 314] width 29 height 29
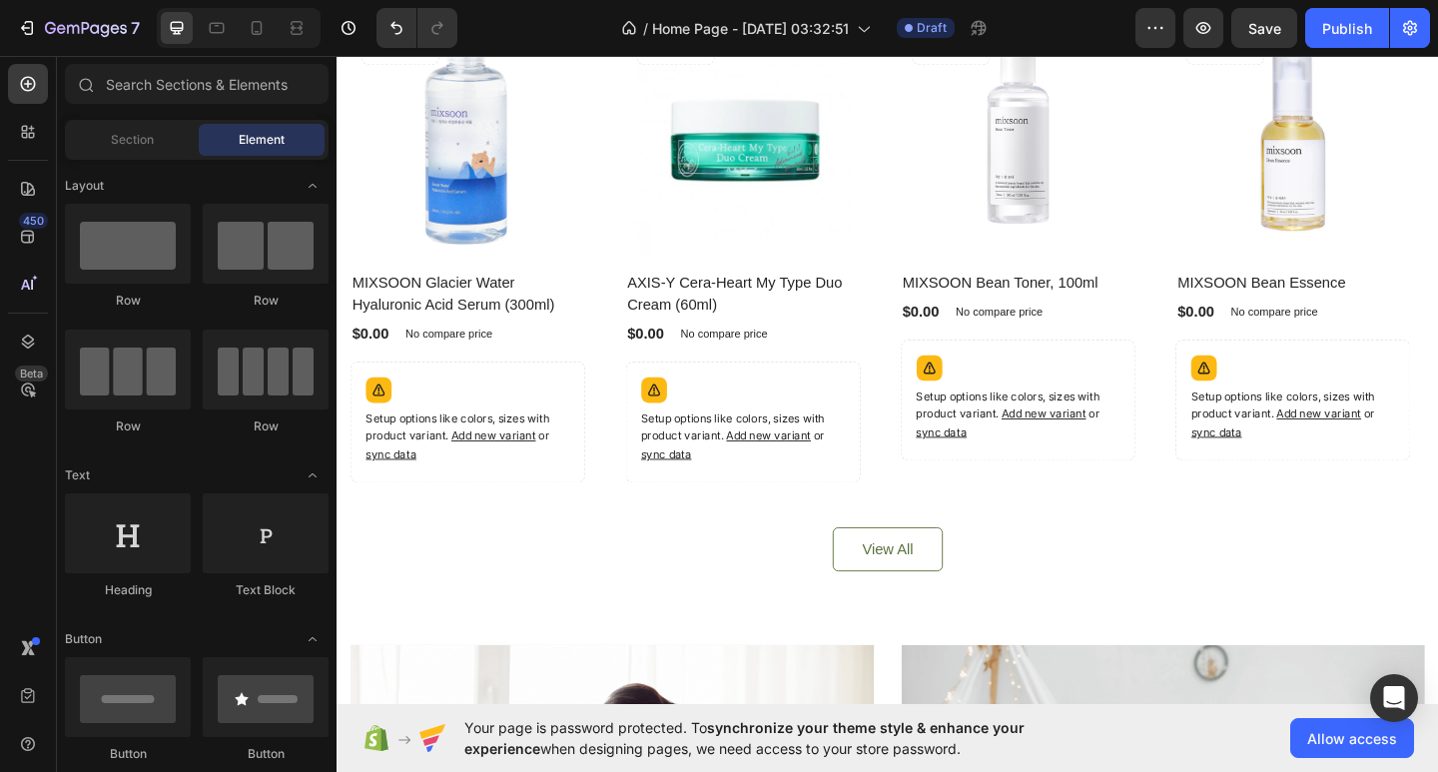
scroll to position [778, 0]
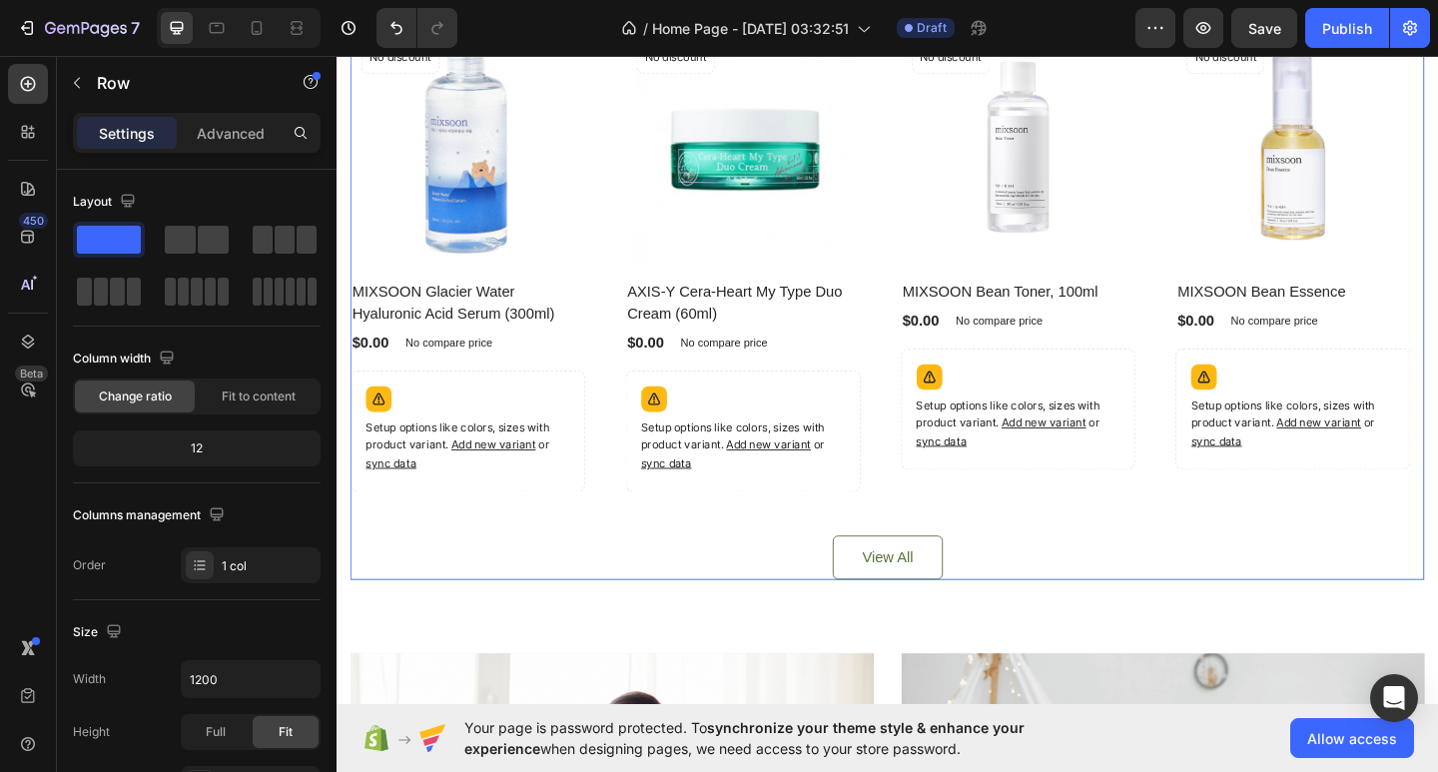
click at [549, 544] on div "Everyone’s Loving These Heading Product Images No discount Not be displayed whe…" at bounding box center [936, 280] width 1168 height 694
click at [1437, 515] on div "Product Images No discount Not be displayed when published Product Badge Row MI…" at bounding box center [1377, 279] width 256 height 503
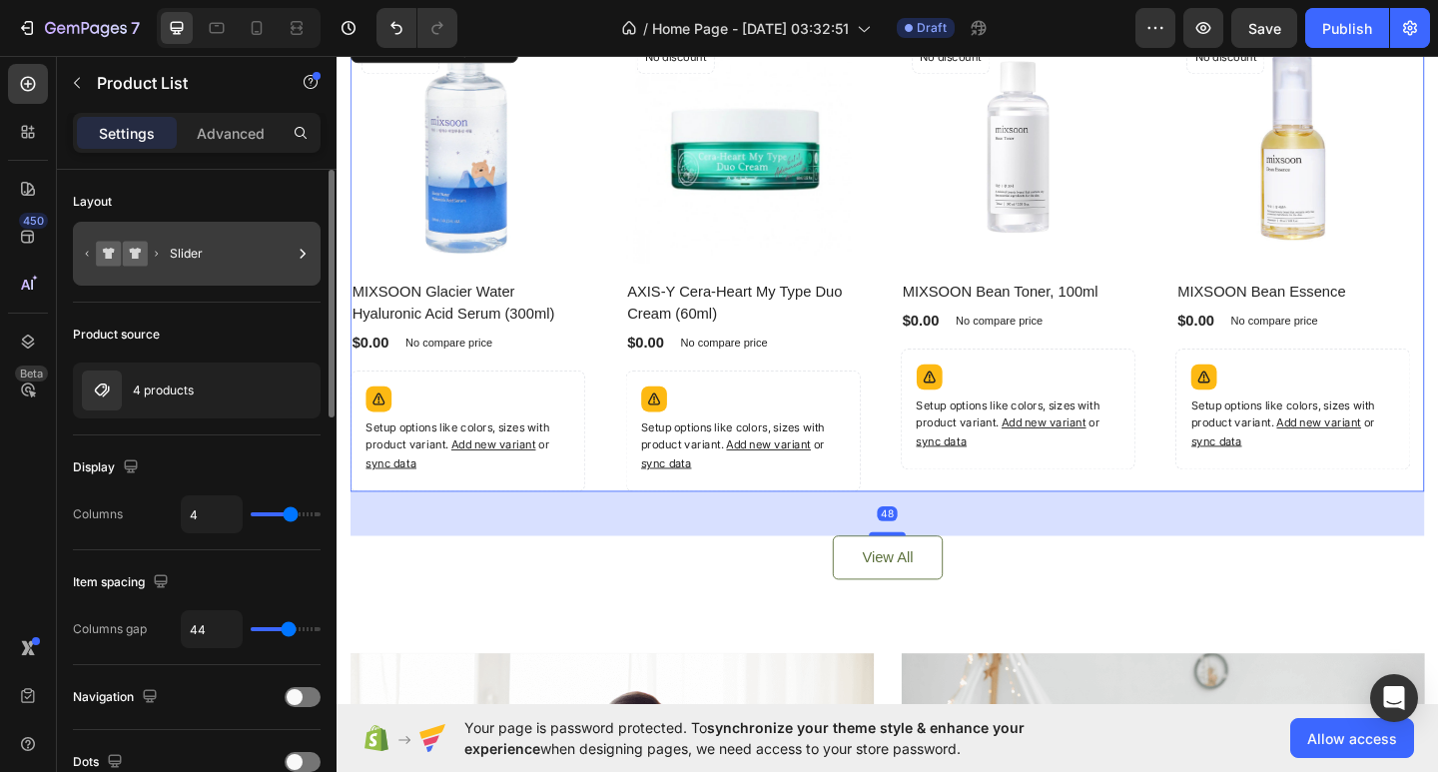
click at [204, 251] on div "Slider" at bounding box center [231, 254] width 122 height 46
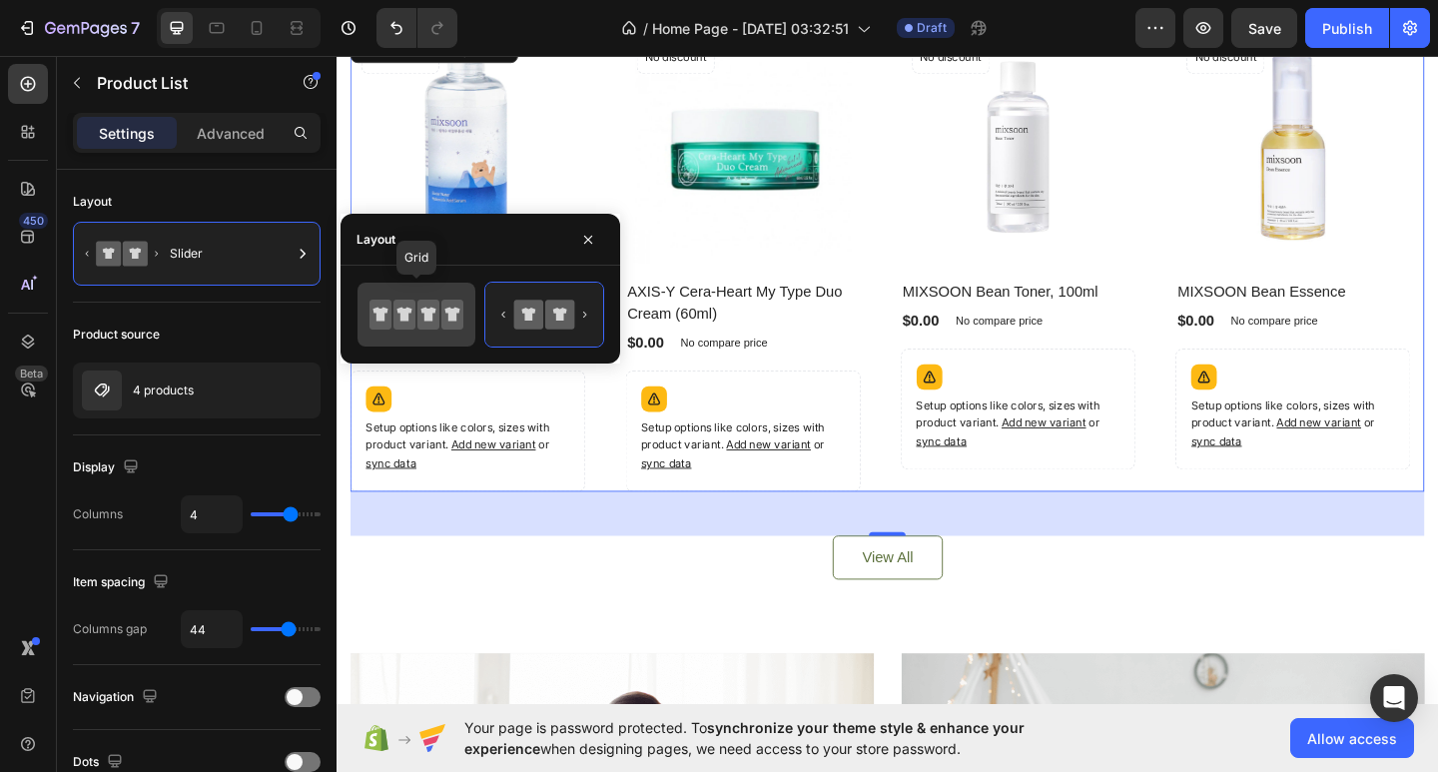
click at [419, 315] on icon at bounding box center [428, 315] width 22 height 30
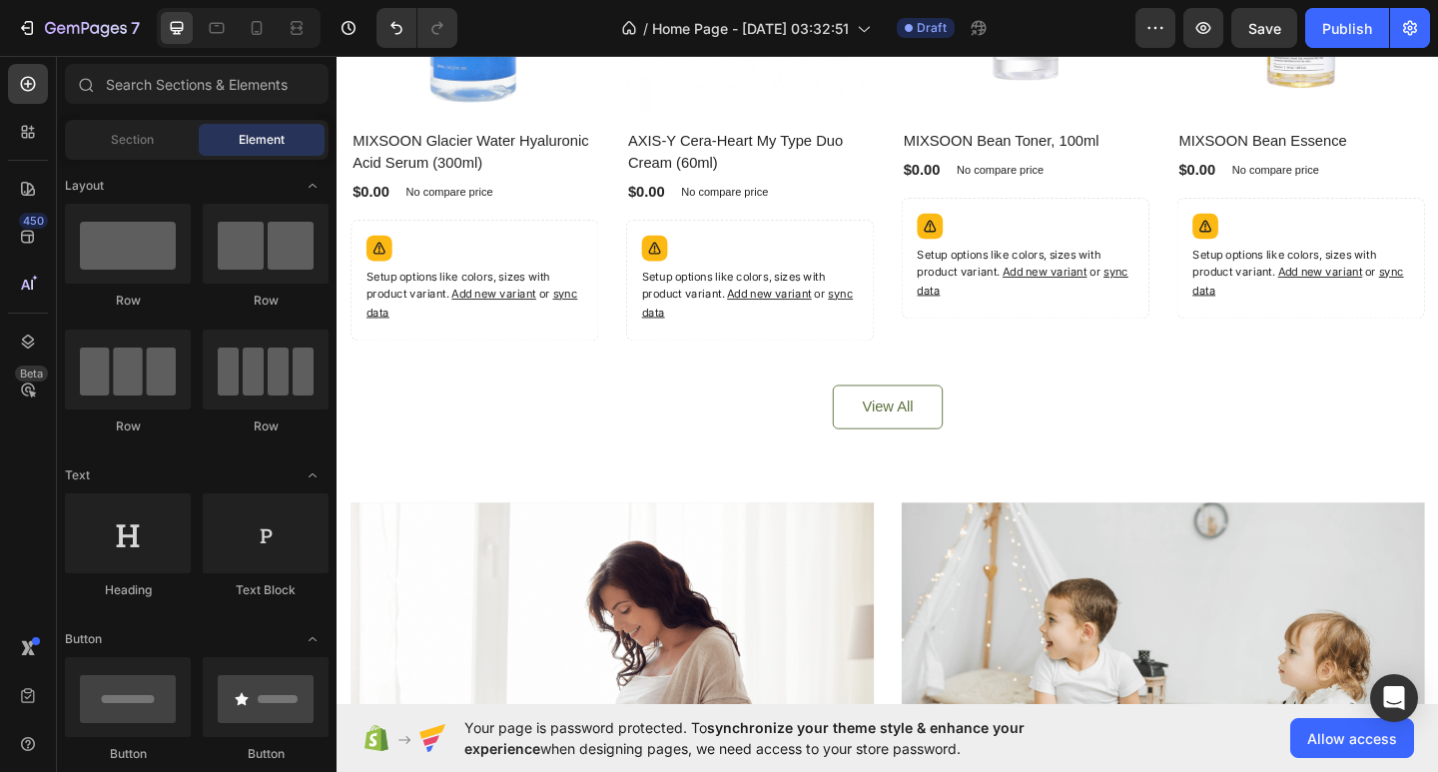
scroll to position [962, 0]
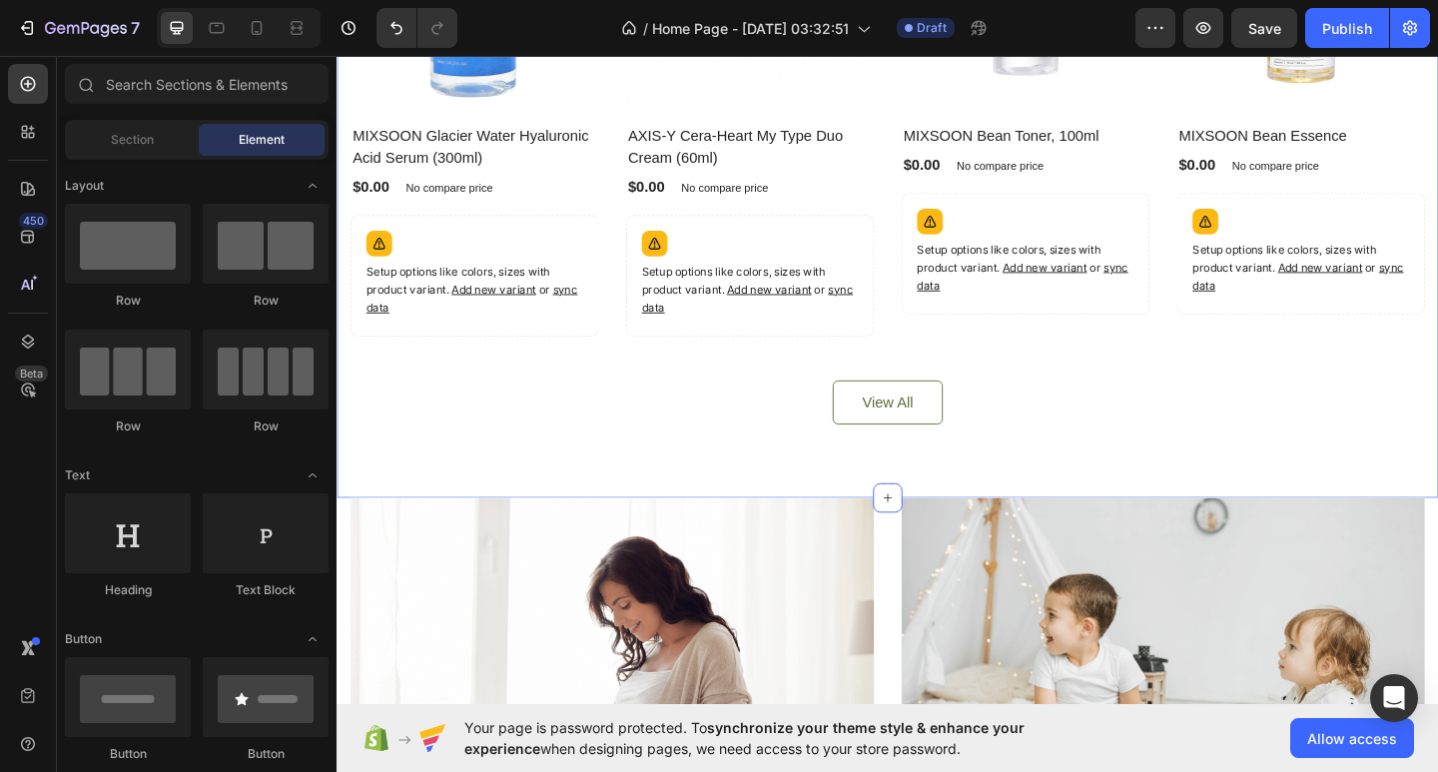
click at [1010, 485] on div "Everyone’s Loving These Heading Product Images No discount Not be displayed whe…" at bounding box center [936, 103] width 1198 height 868
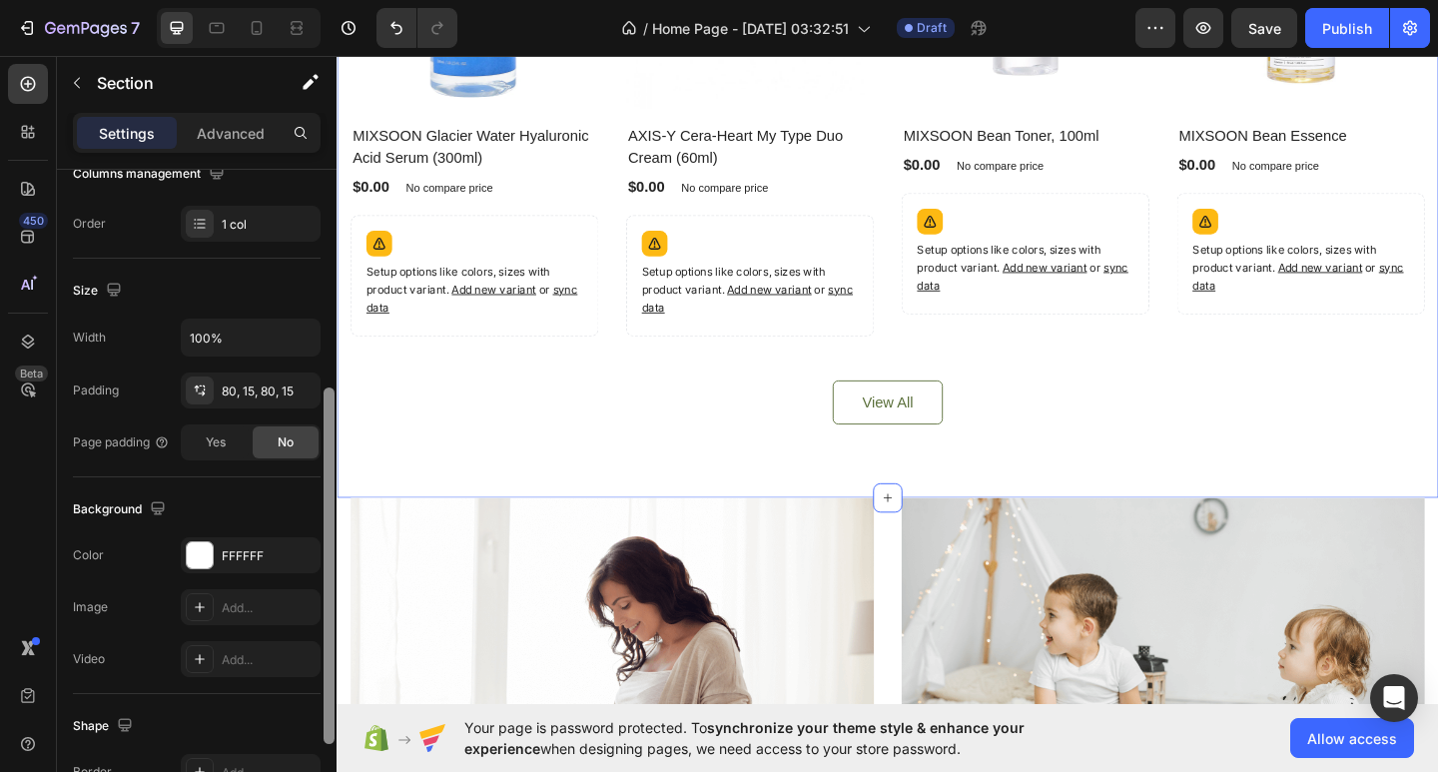
scroll to position [374, 0]
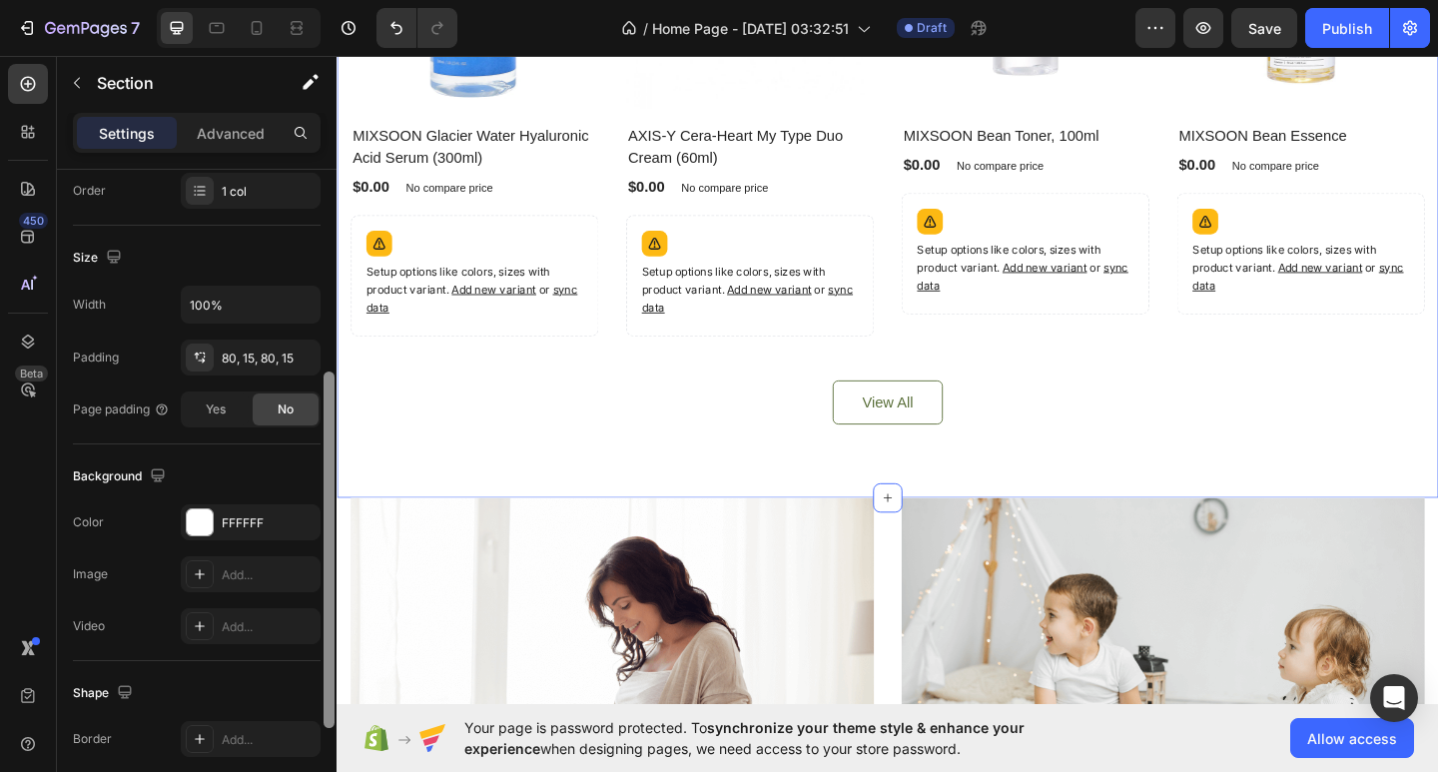
drag, startPoint x: 333, startPoint y: 321, endPoint x: 323, endPoint y: 523, distance: 203.0
click at [323, 523] on div at bounding box center [329, 499] width 15 height 659
click at [273, 512] on div "FFFFFF" at bounding box center [251, 522] width 140 height 36
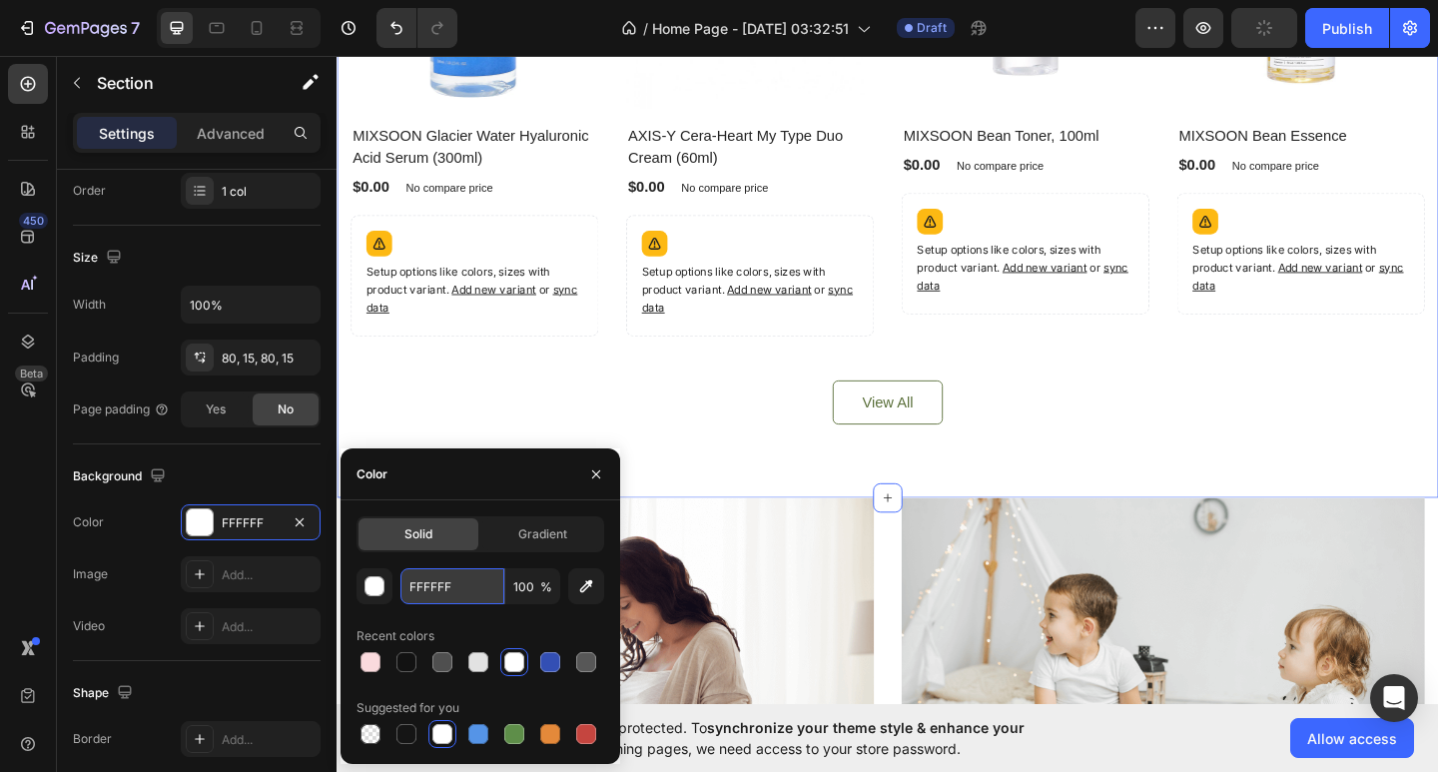
click at [473, 597] on input "FFFFFF" at bounding box center [452, 586] width 104 height 36
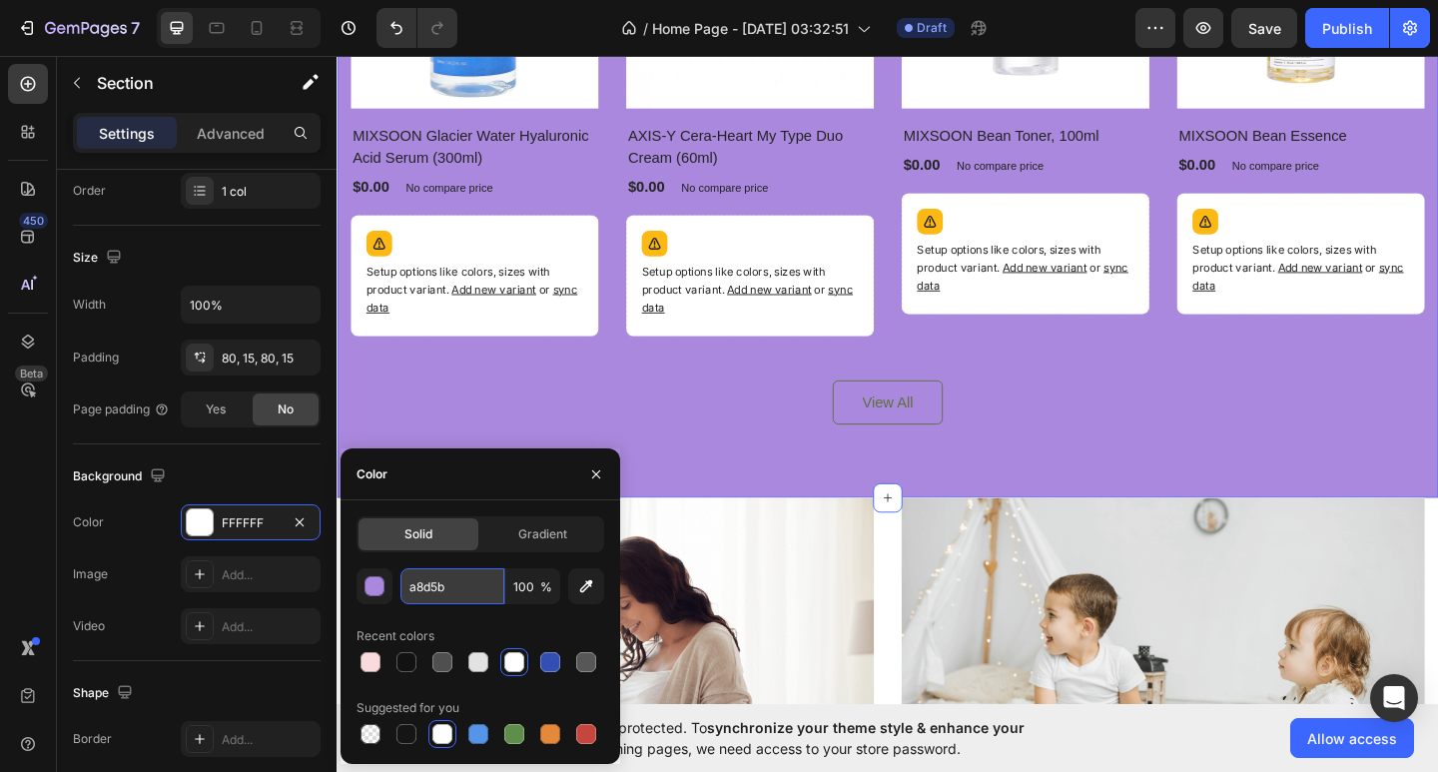
type input "a8d5ba"
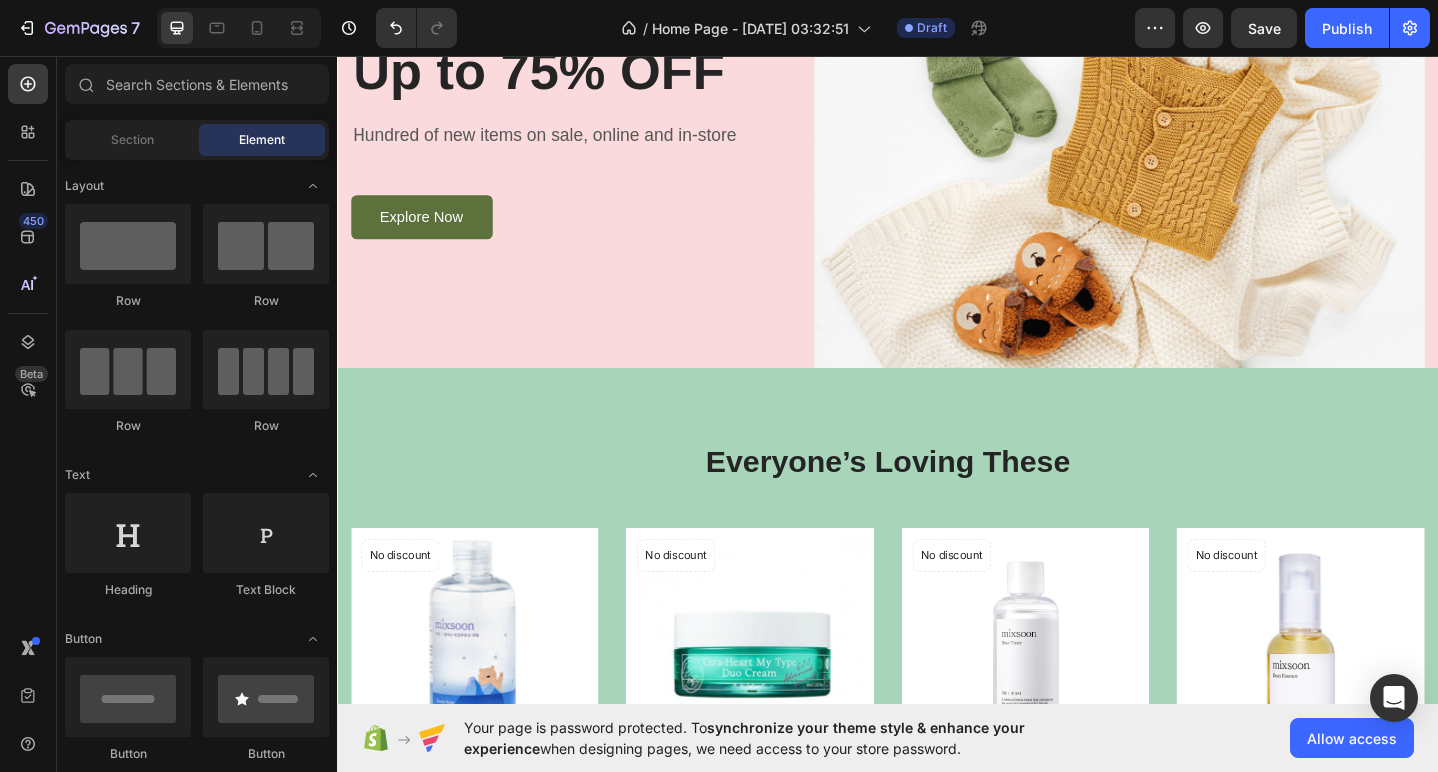
scroll to position [0, 0]
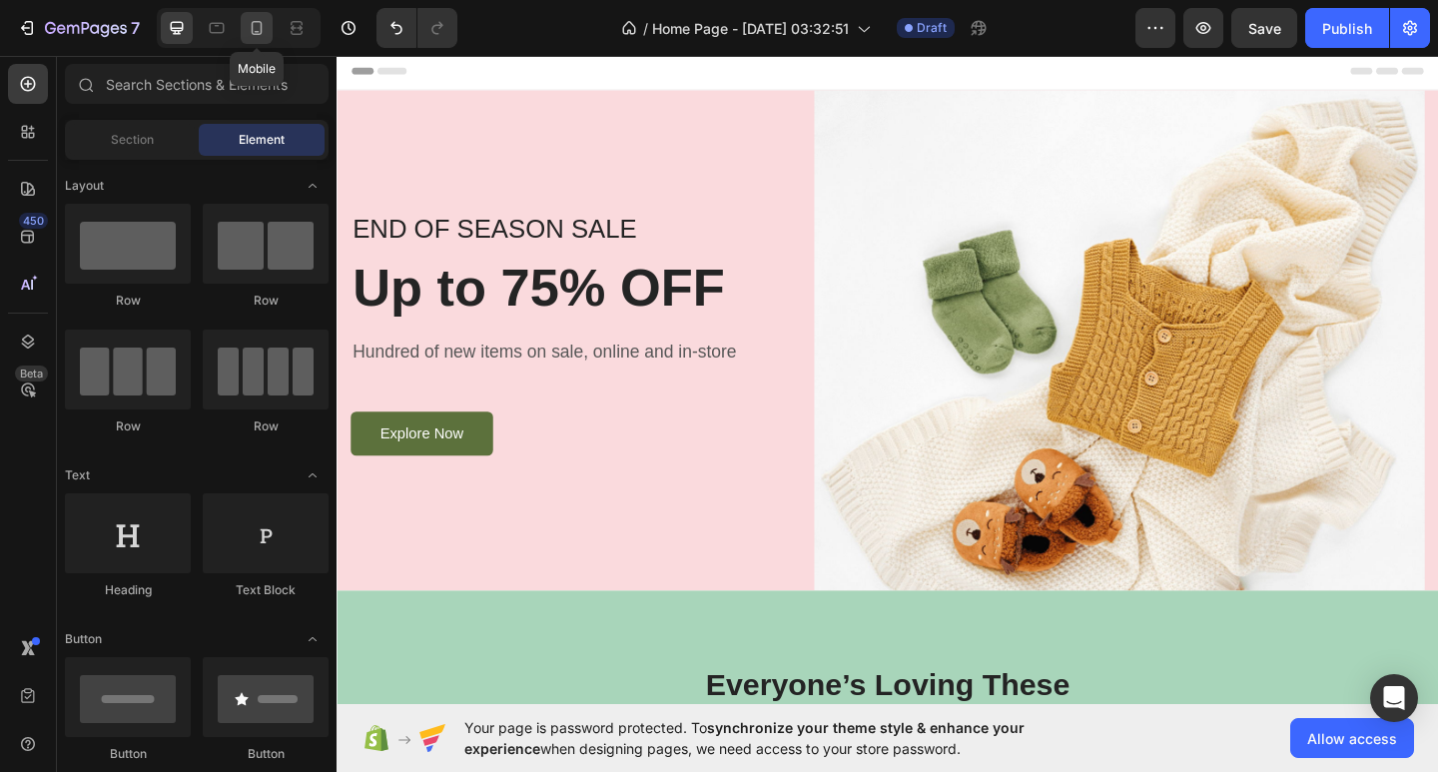
click at [265, 37] on icon at bounding box center [257, 28] width 20 height 20
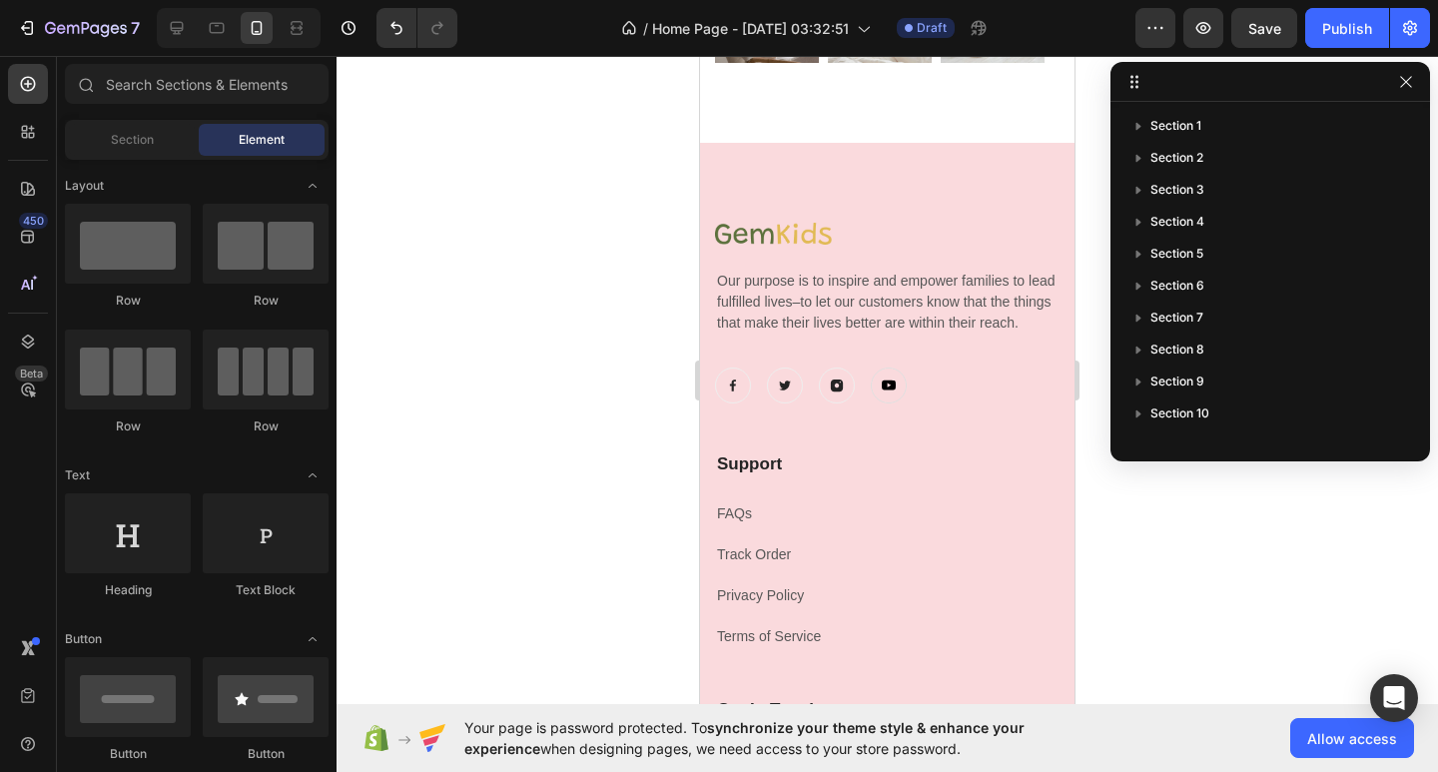
scroll to position [6138, 0]
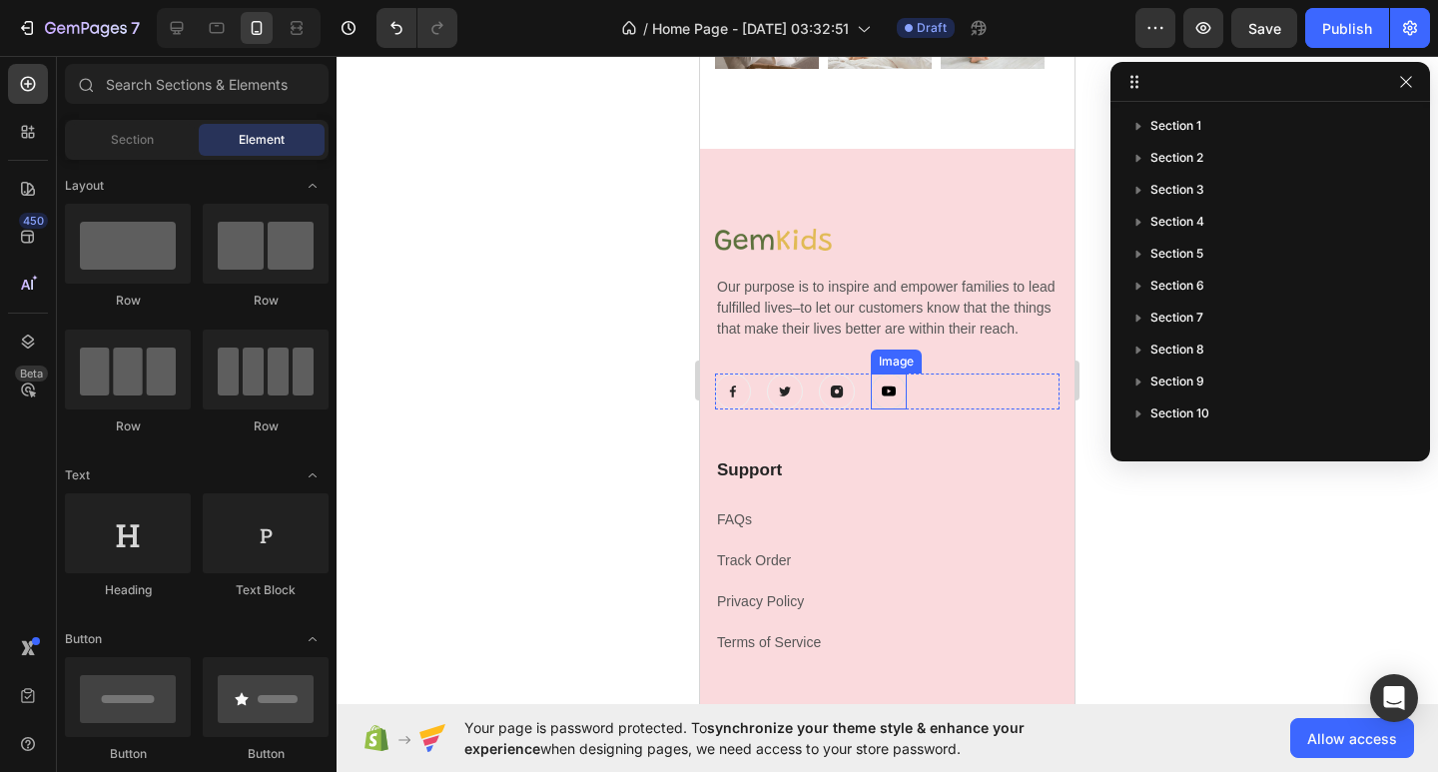
click at [881, 402] on img at bounding box center [889, 391] width 36 height 36
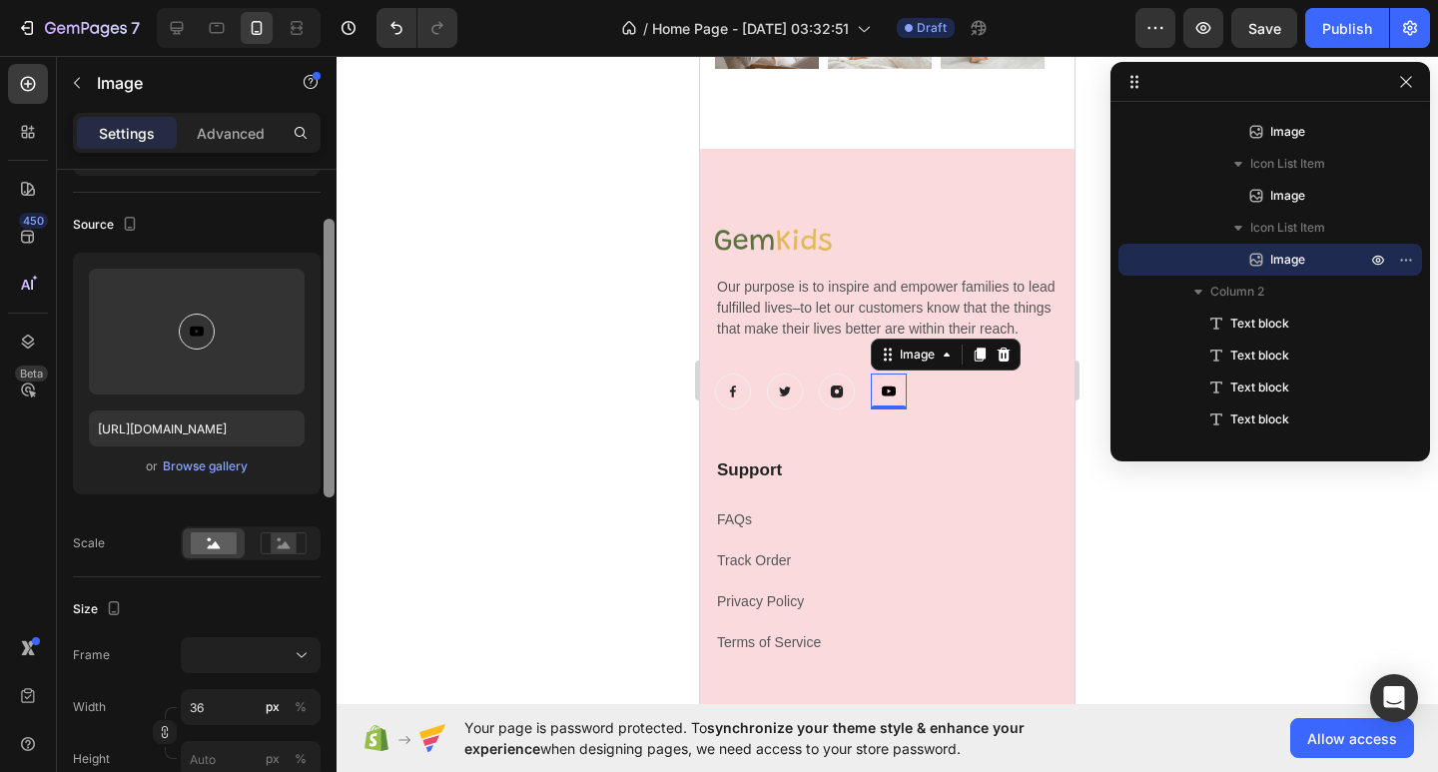
scroll to position [0, 0]
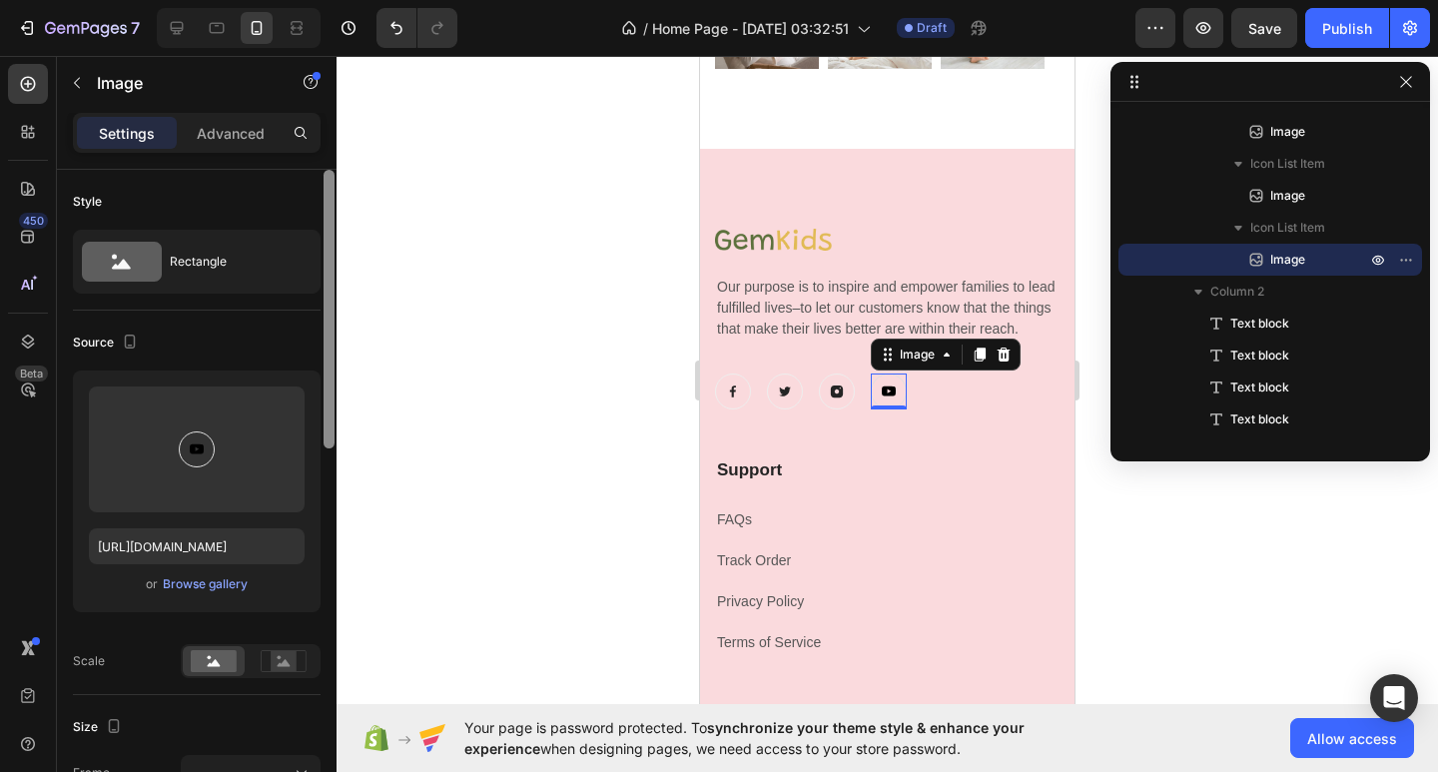
drag, startPoint x: 328, startPoint y: 427, endPoint x: 347, endPoint y: 334, distance: 95.8
click at [347, 0] on div "7 / Home Page - [DATE] 03:32:51 Draft Preview Save Publish 450 Beta Sections(18…" at bounding box center [719, 0] width 1438 height 0
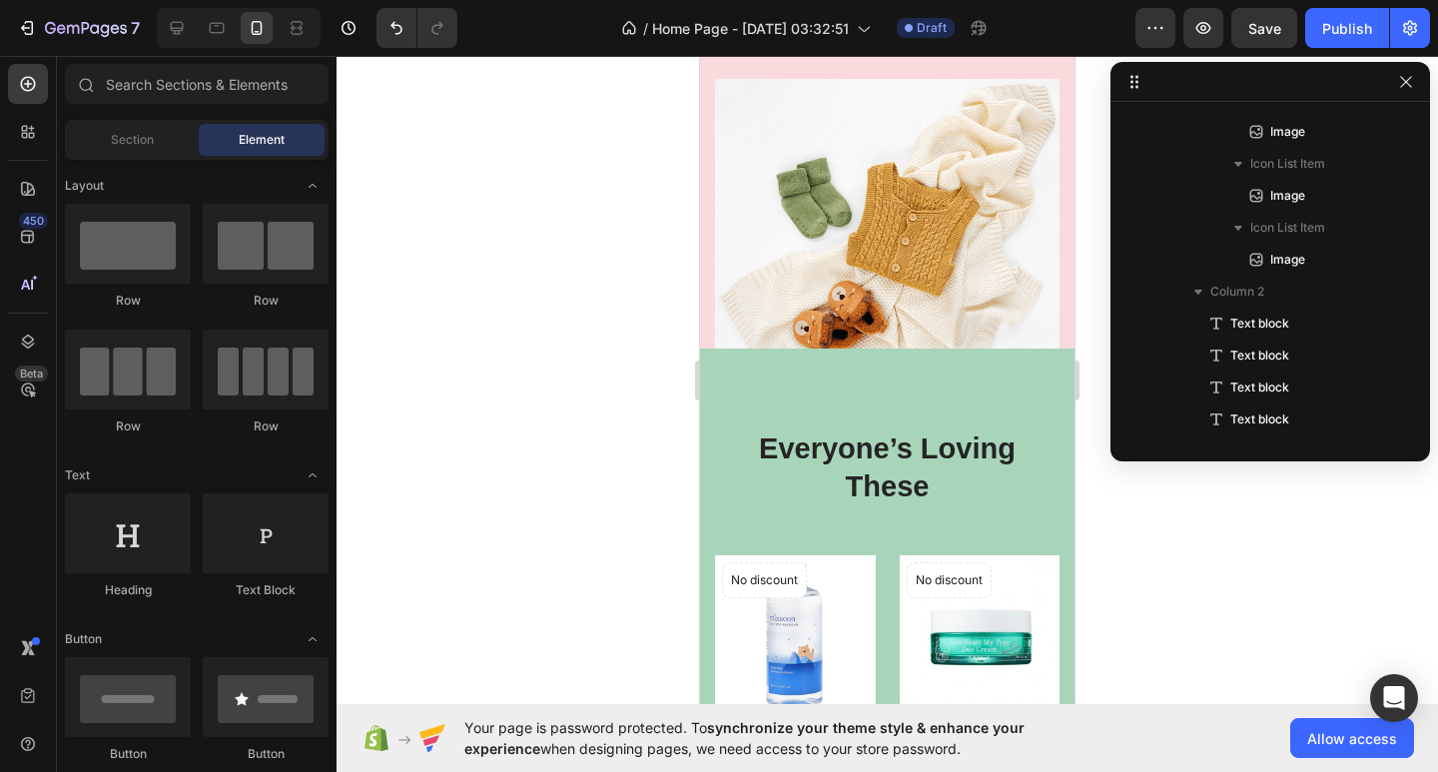
scroll to position [407, 0]
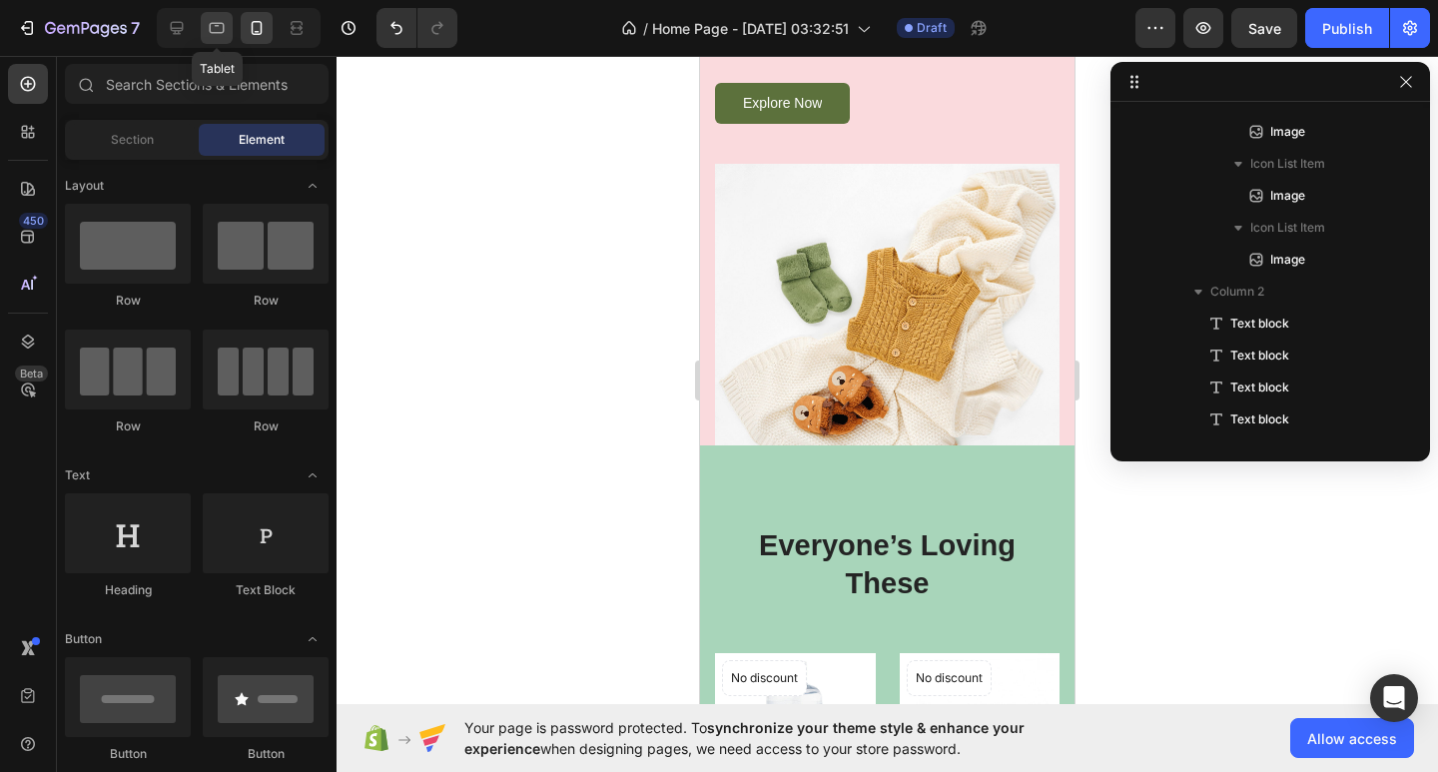
click at [230, 21] on div at bounding box center [217, 28] width 32 height 32
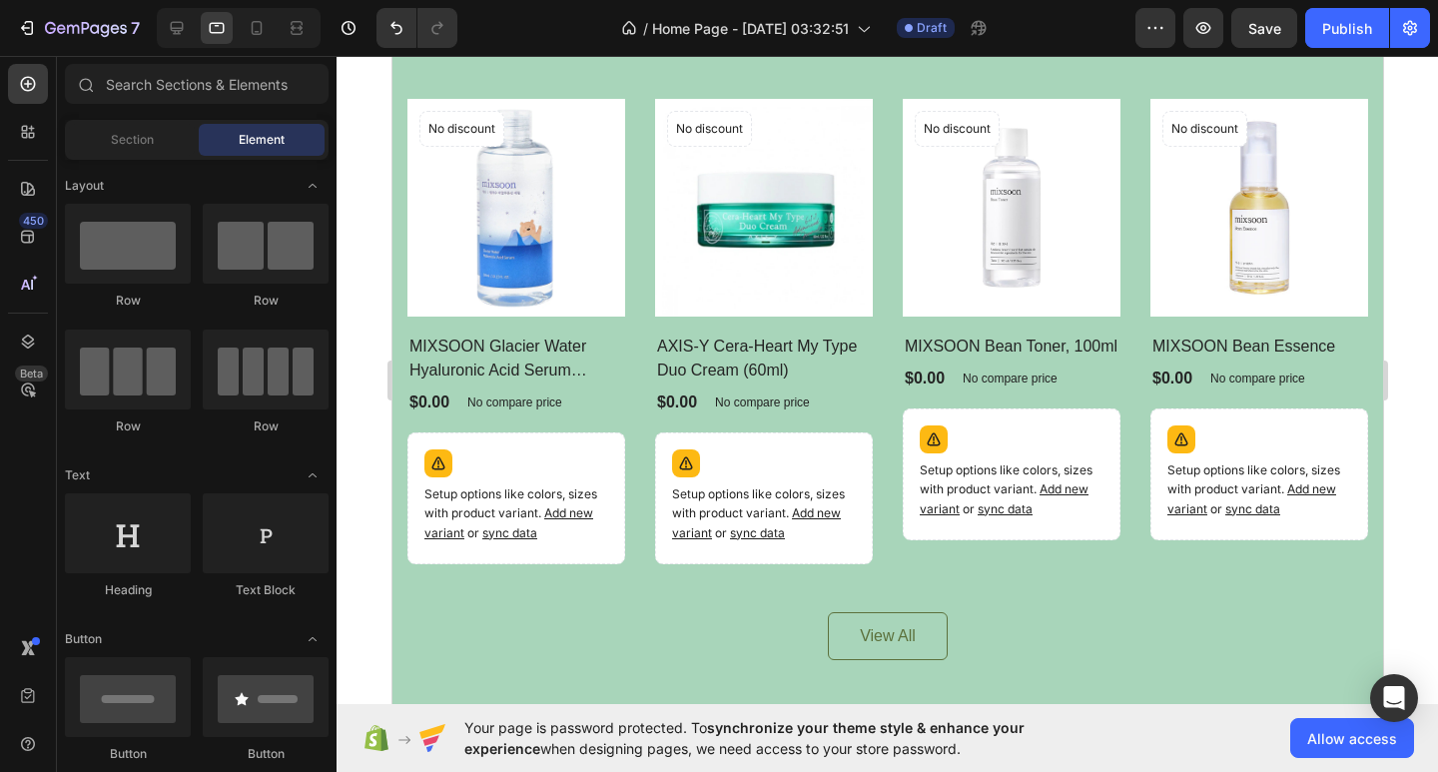
scroll to position [558, 0]
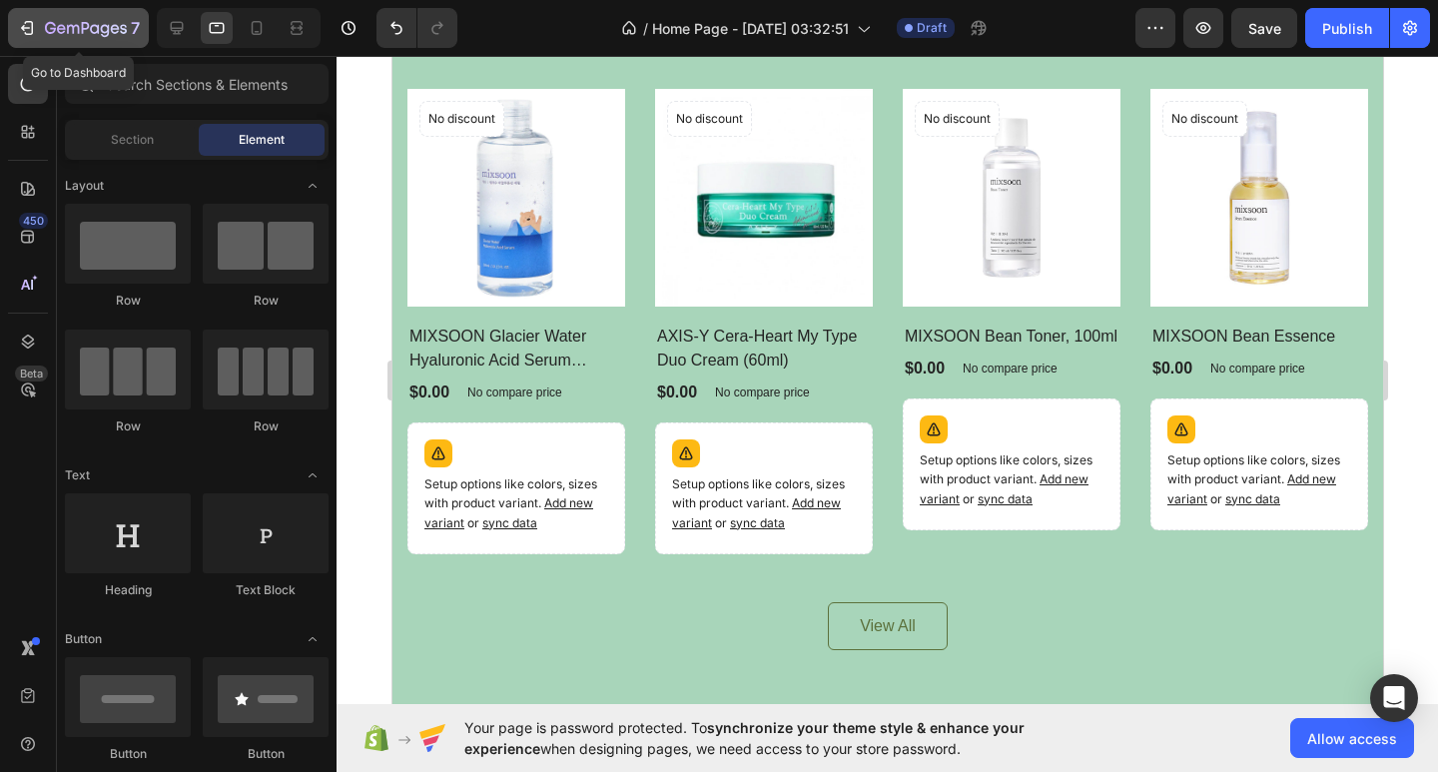
click at [74, 18] on div "7" at bounding box center [92, 28] width 95 height 24
